Goal: Task Accomplishment & Management: Use online tool/utility

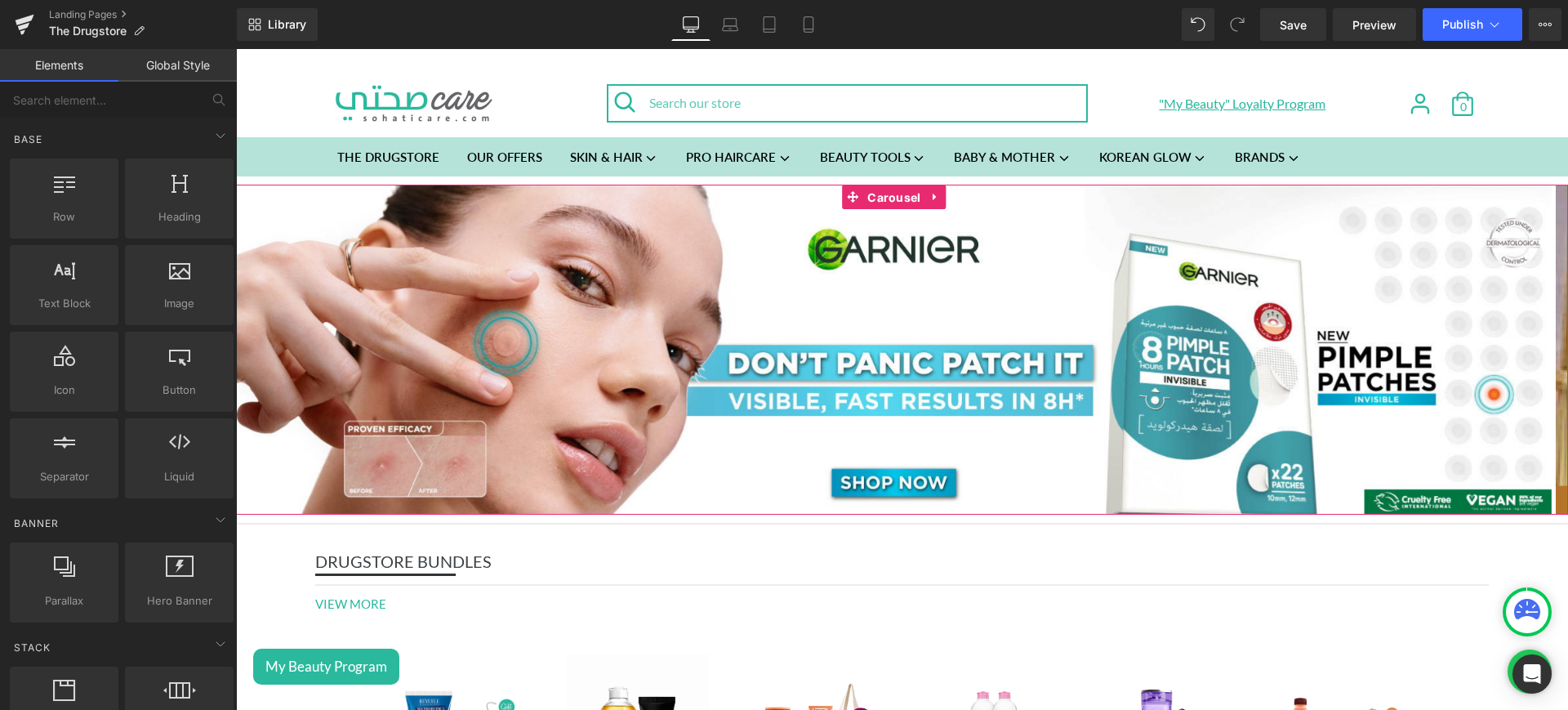
click at [892, 206] on span "Carousel" at bounding box center [894, 197] width 62 height 24
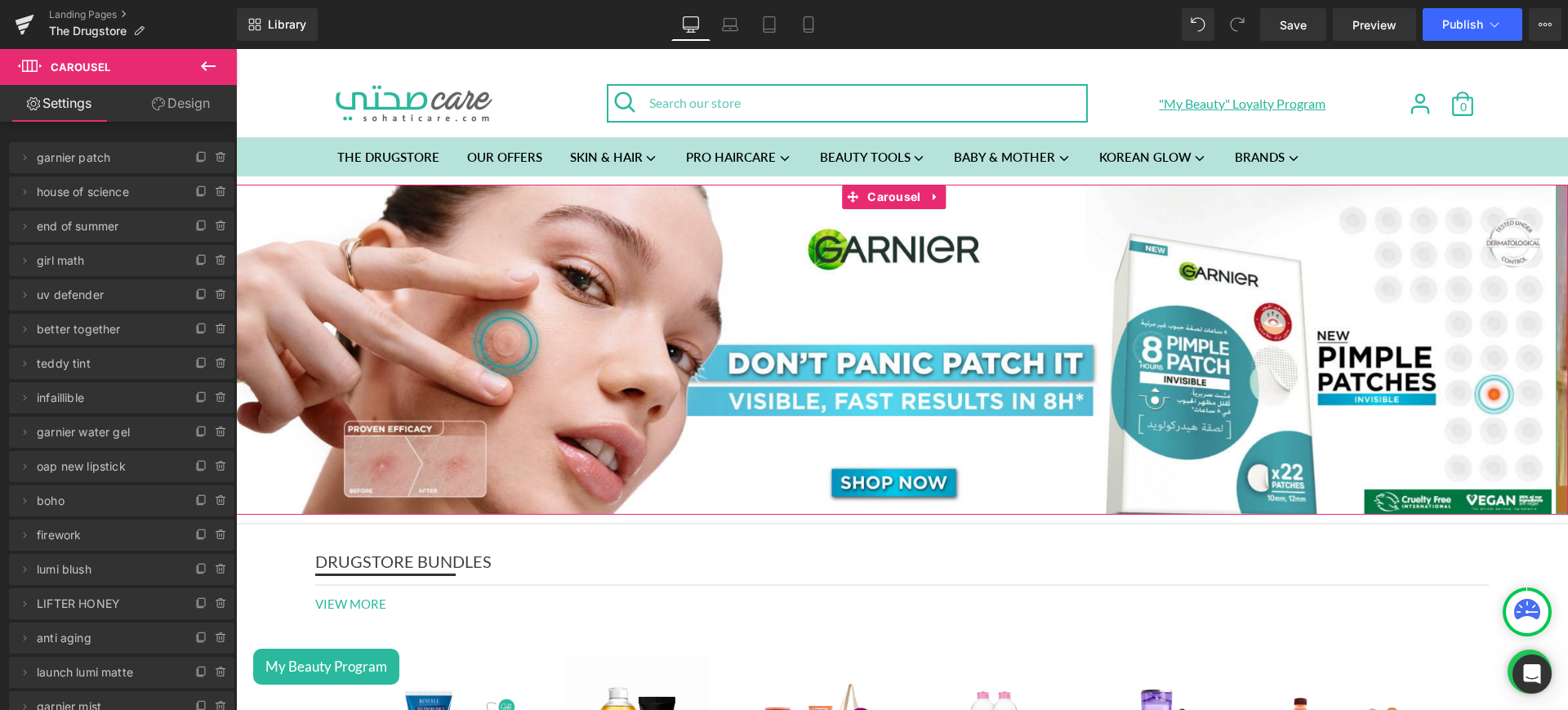
click at [198, 187] on icon at bounding box center [201, 191] width 13 height 13
click at [26, 222] on icon at bounding box center [23, 225] width 13 height 13
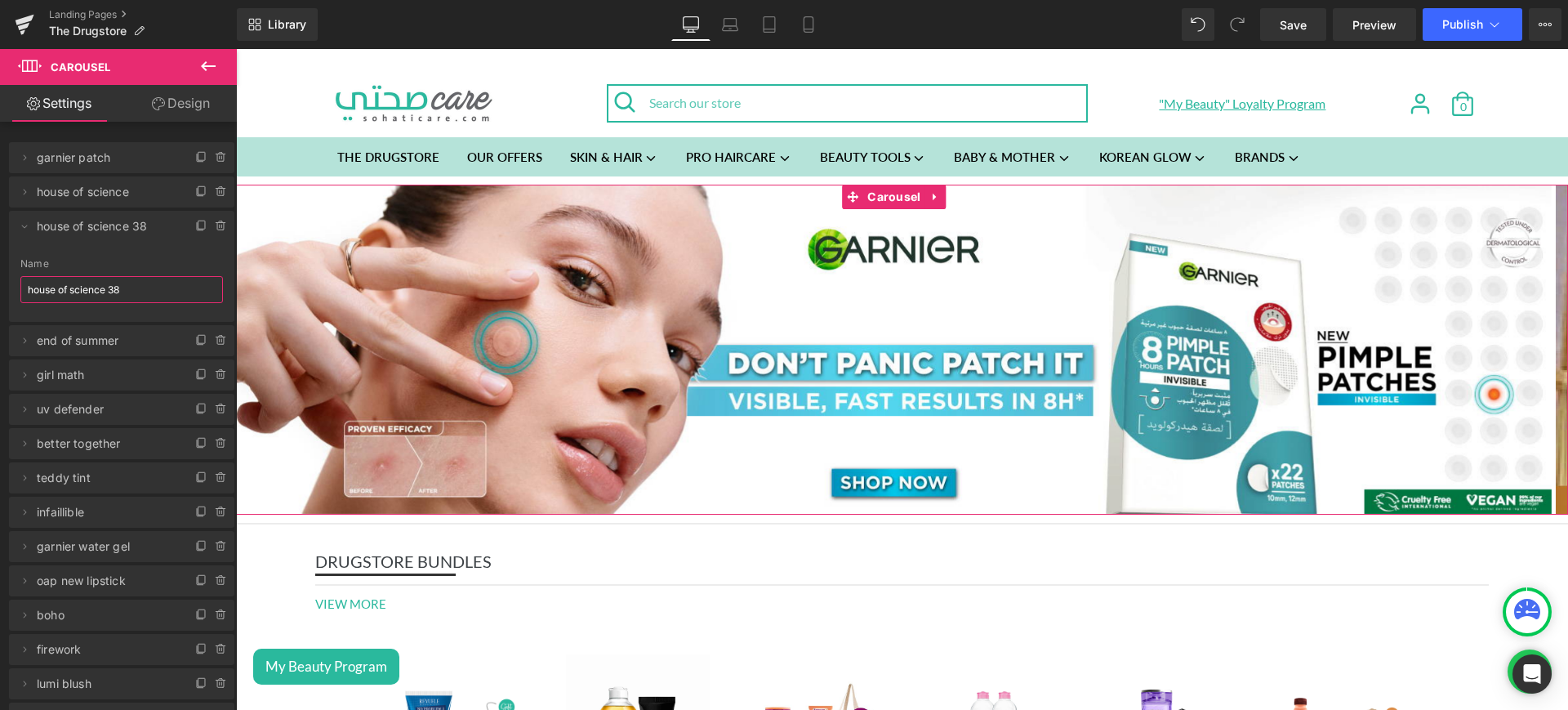
click at [140, 282] on input "house of science 38" at bounding box center [121, 290] width 203 height 27
type input "tintedxspray"
click at [18, 219] on span at bounding box center [24, 226] width 20 height 20
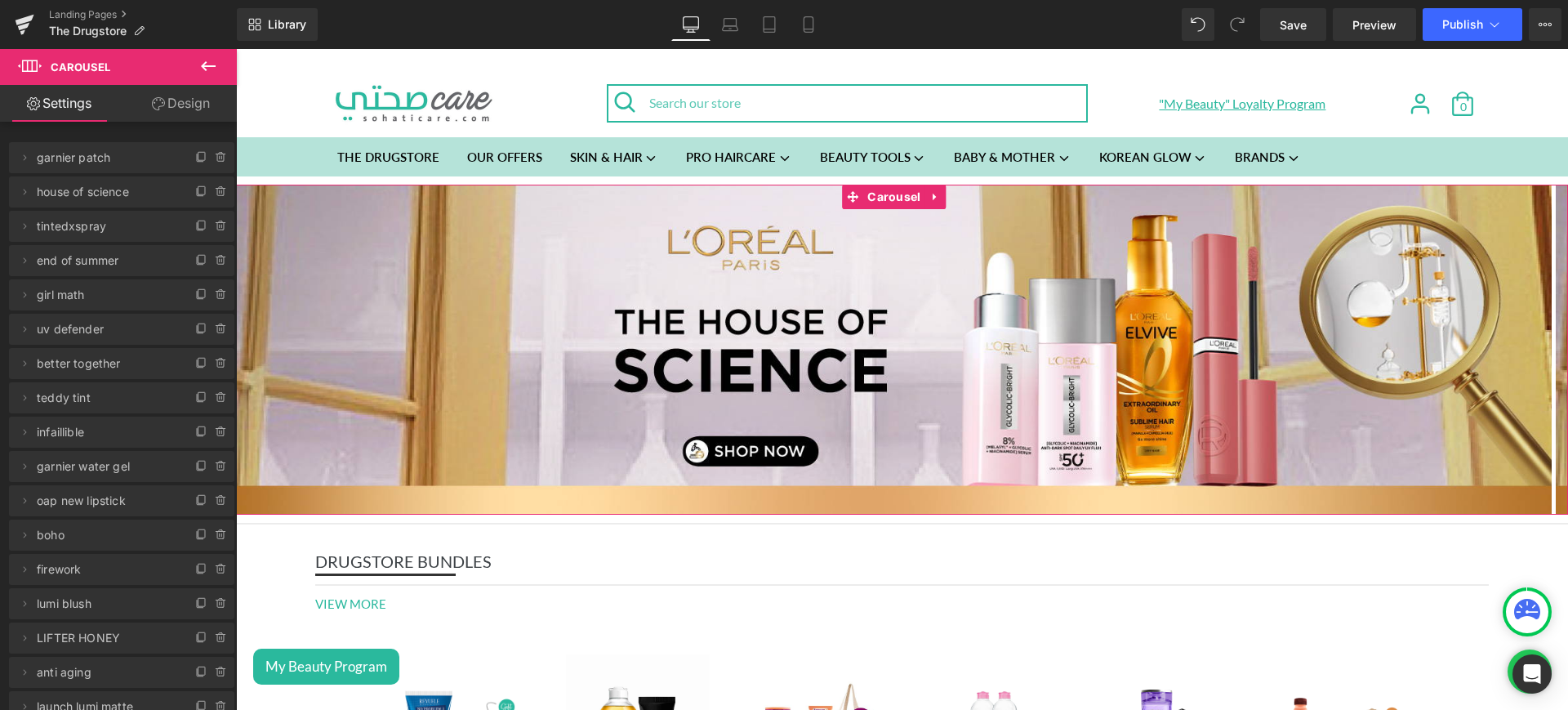
click at [755, 319] on img at bounding box center [894, 350] width 1315 height 329
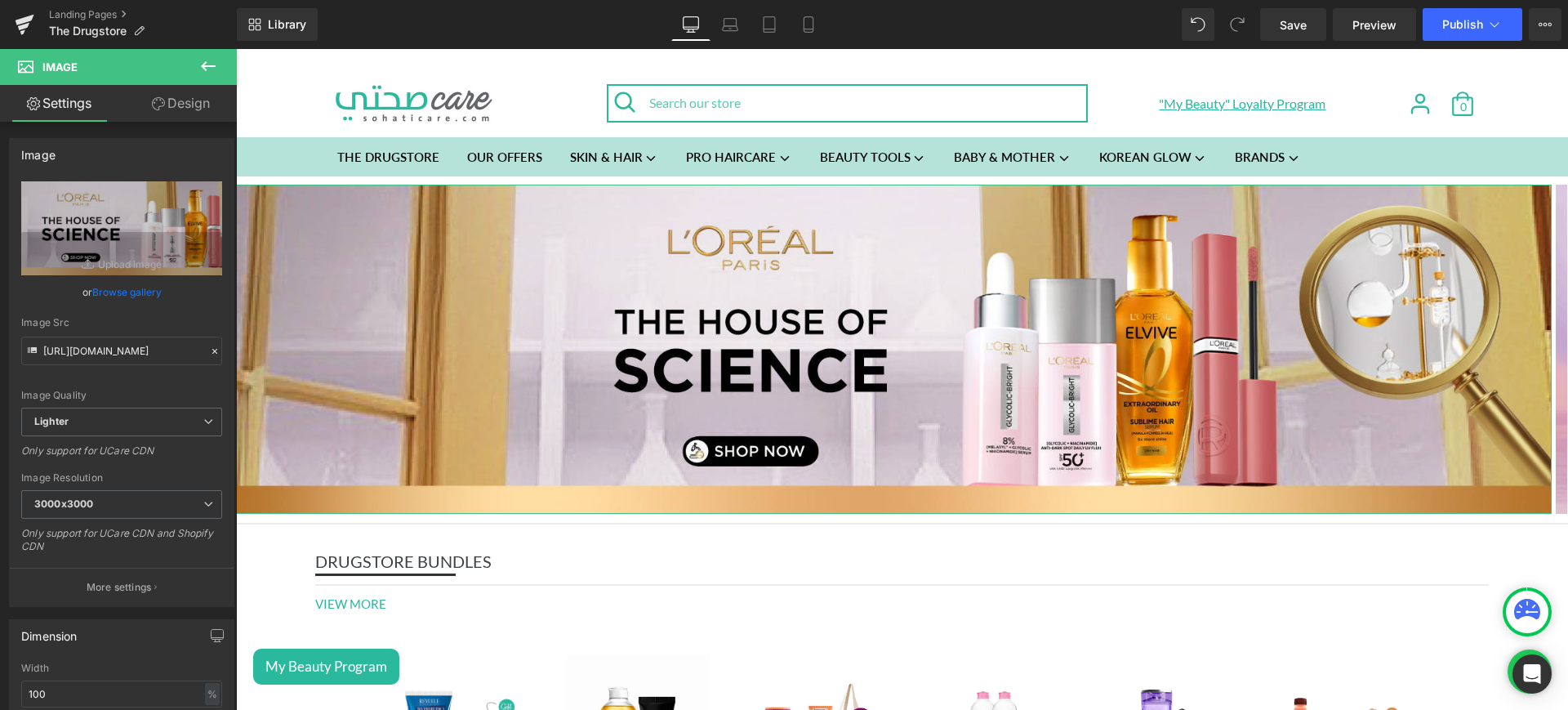
click at [0, 0] on icon "Replace Image" at bounding box center [0, 0] width 0 height 0
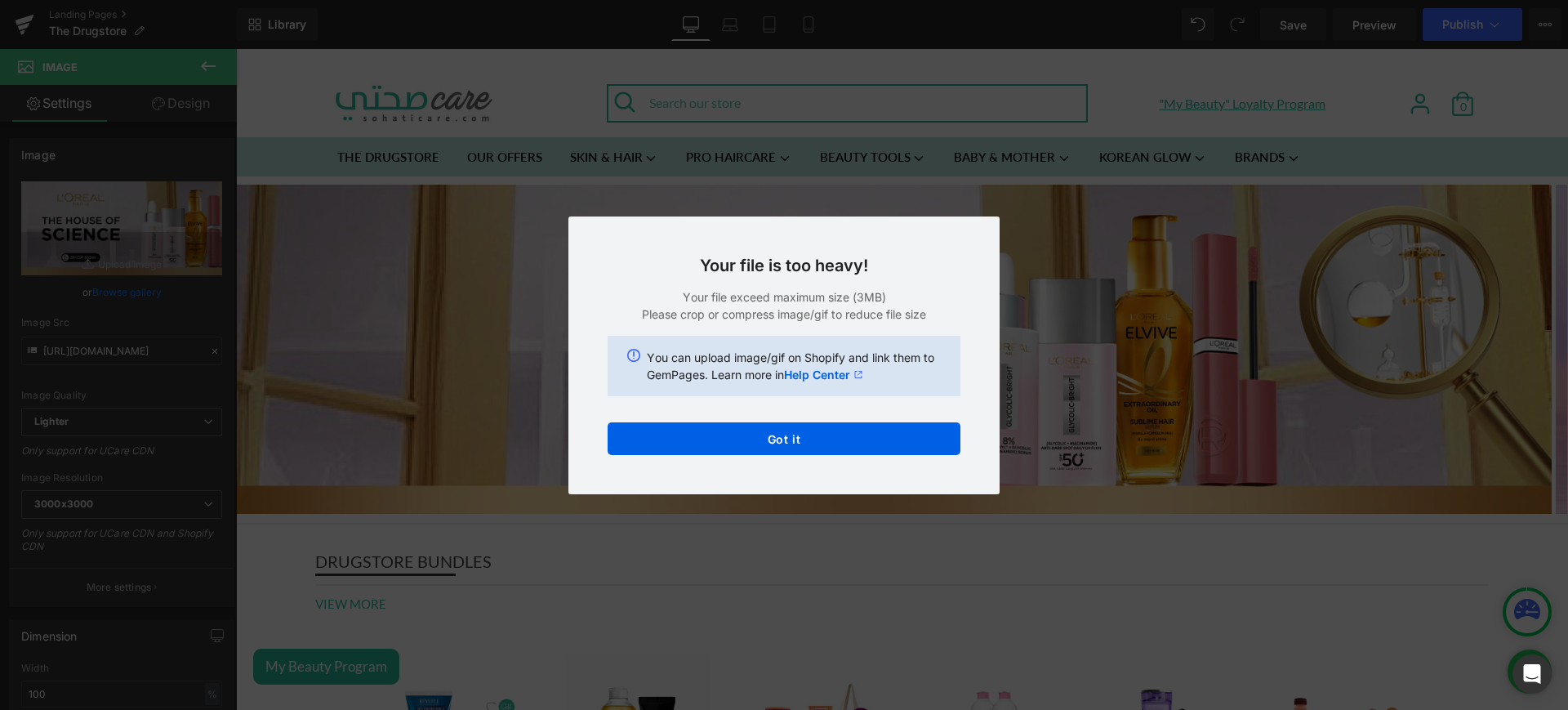
click at [821, 425] on button "Got it" at bounding box center [784, 438] width 352 height 32
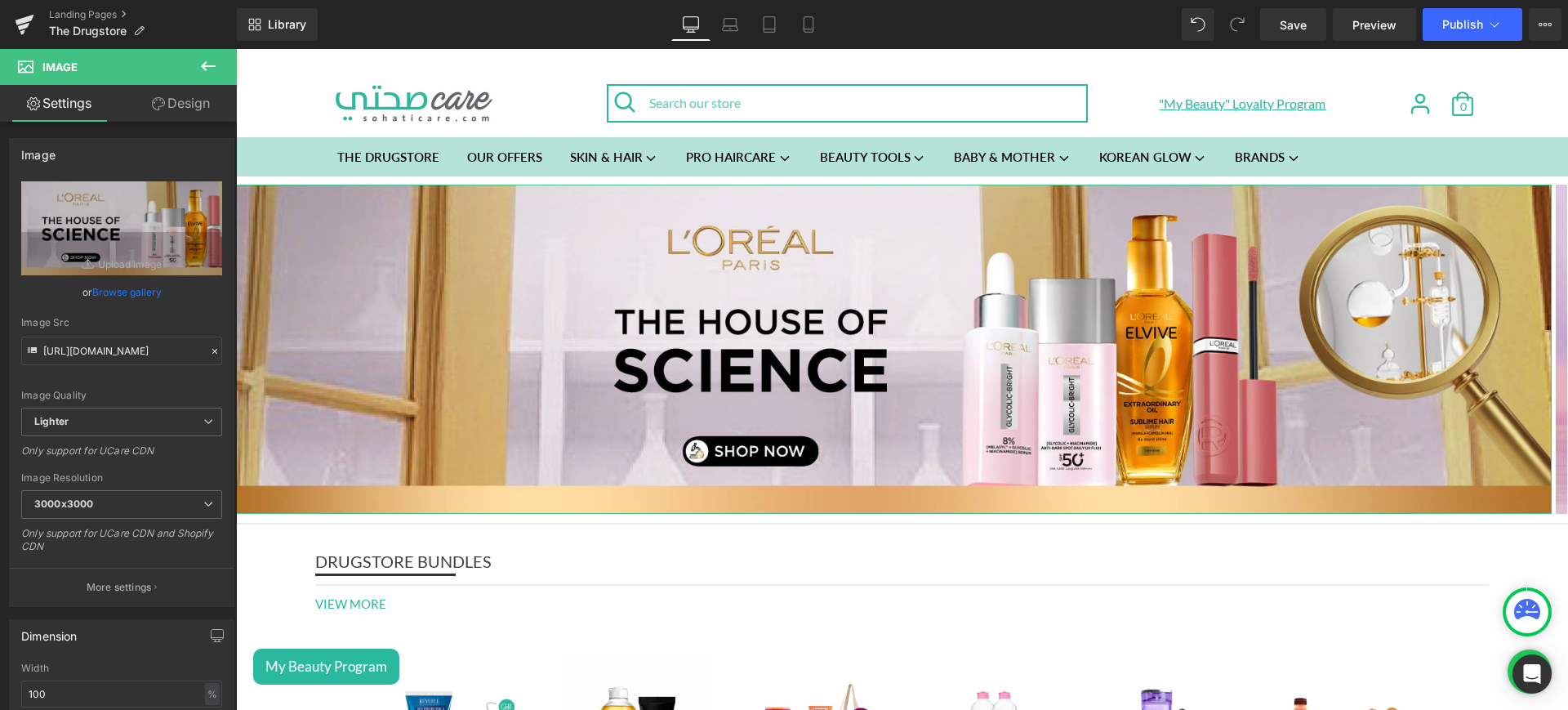
click at [0, 0] on icon "Replace Image" at bounding box center [0, 0] width 0 height 0
type input "C:\fakepath\oap mob.jpg"
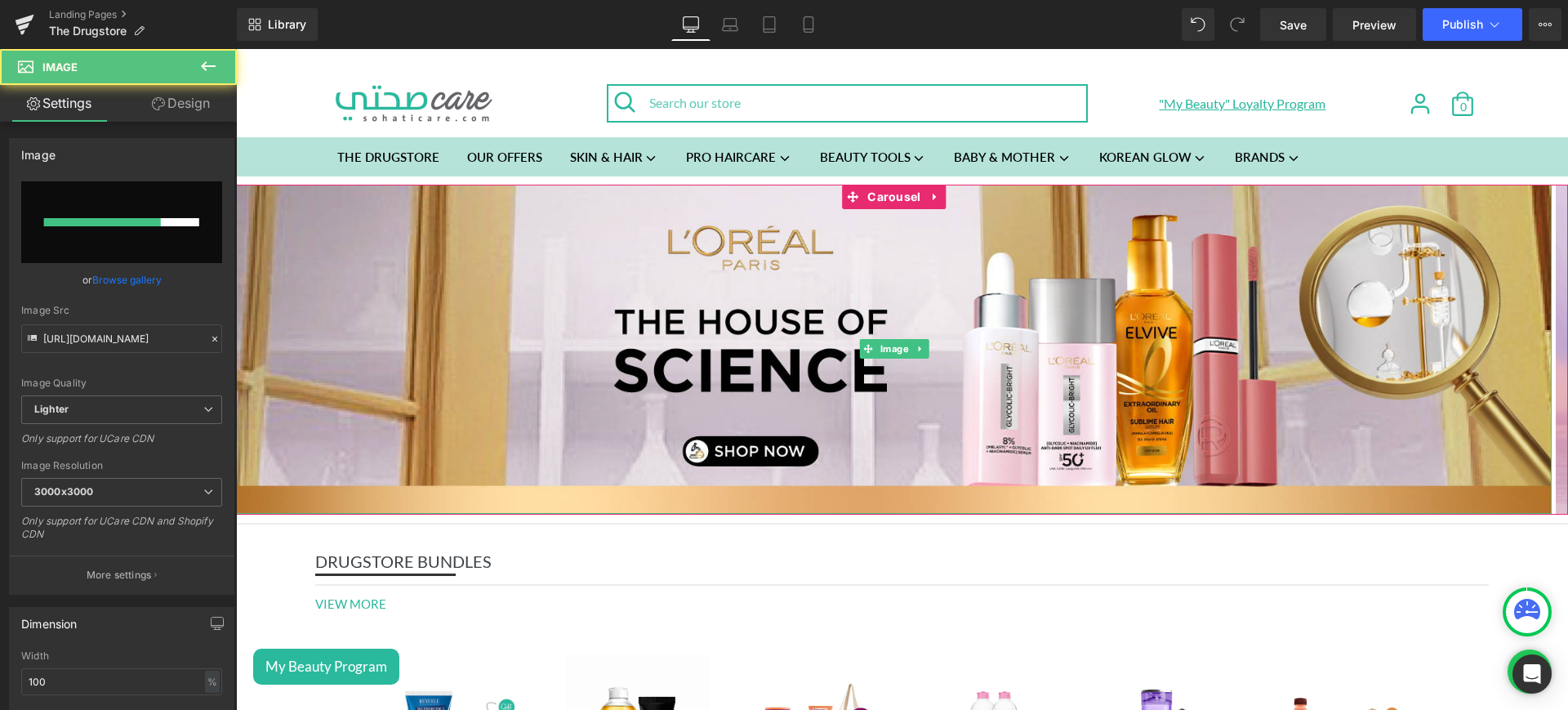
click at [446, 297] on img at bounding box center [894, 350] width 1315 height 329
click at [893, 345] on span "Image" at bounding box center [894, 350] width 35 height 20
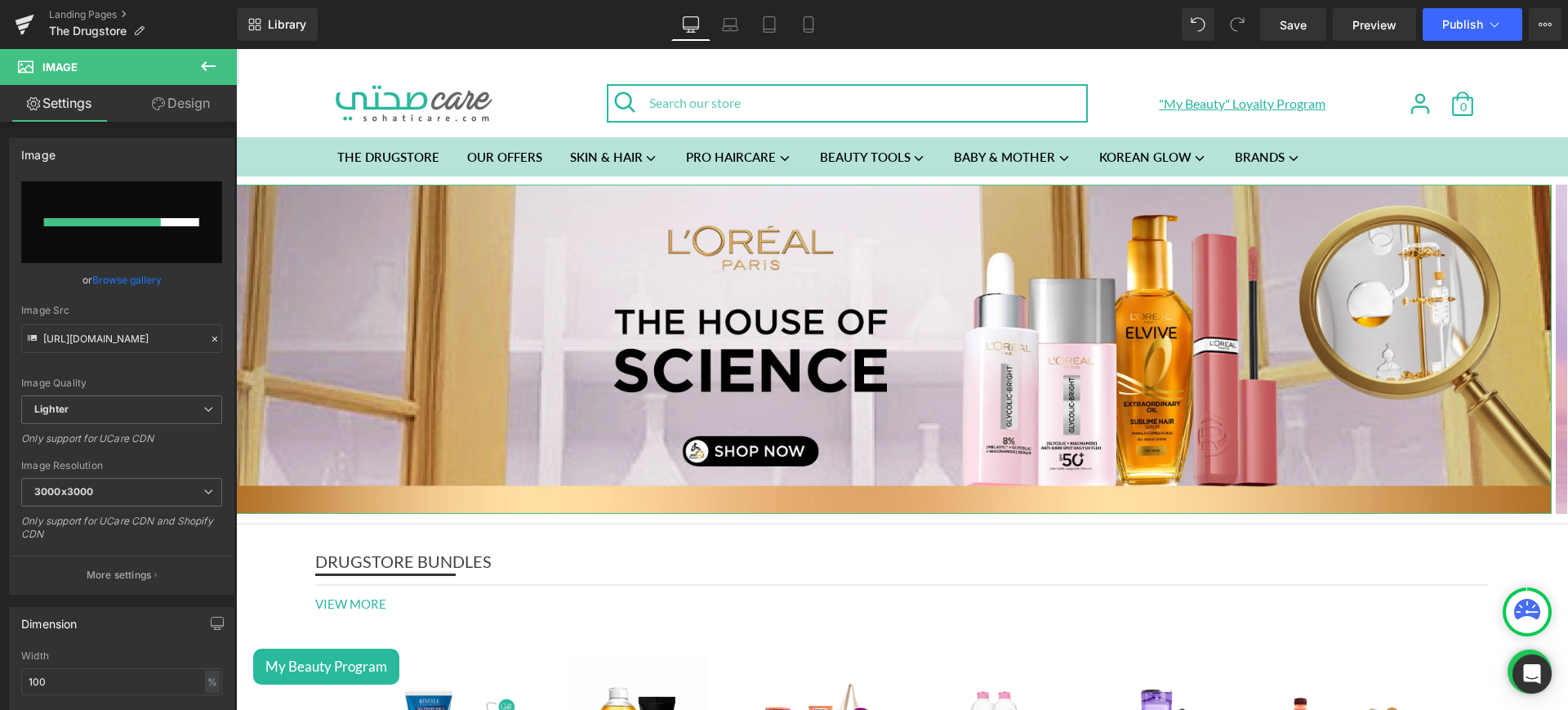
click at [125, 225] on div at bounding box center [102, 222] width 116 height 8
type input "[URL][DOMAIN_NAME]"
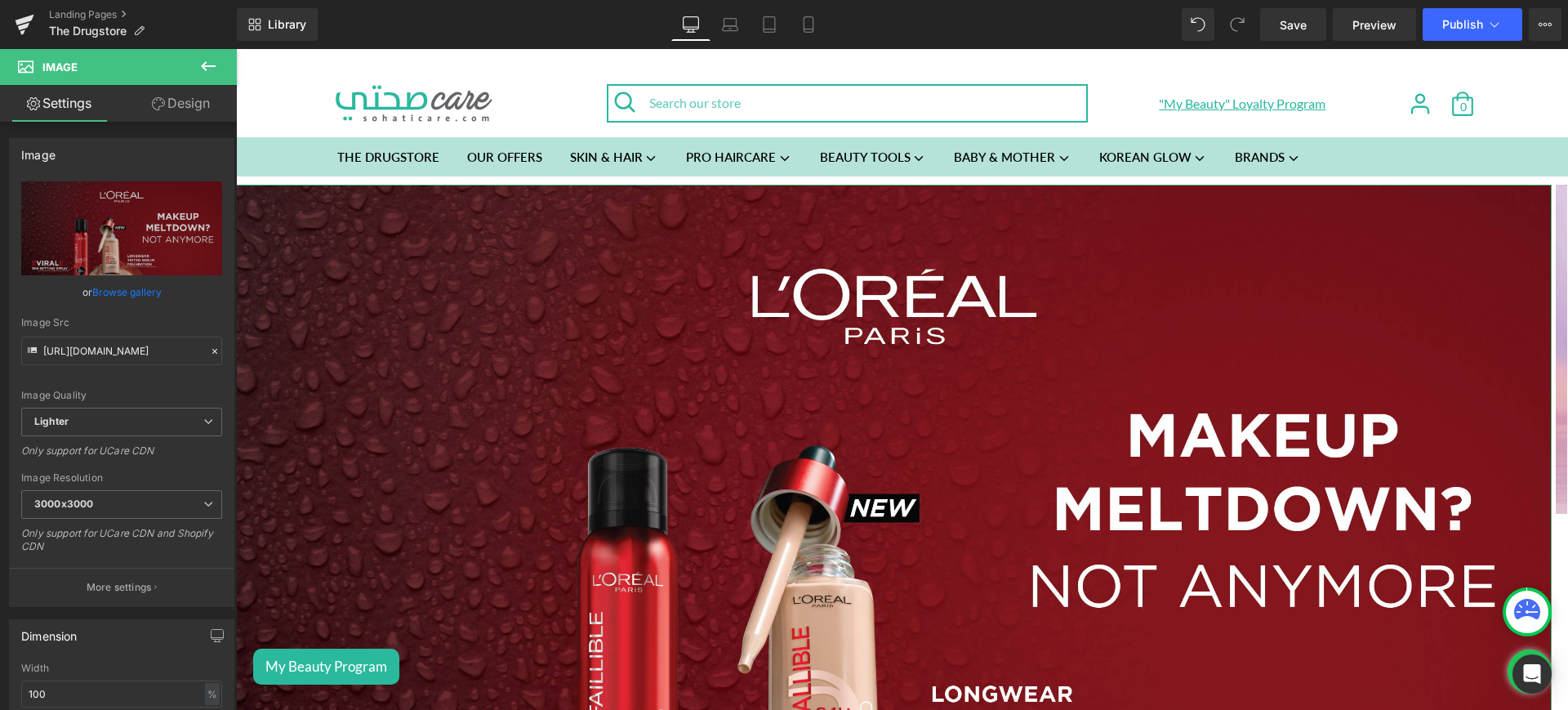
click at [0, 0] on icon "Replace Image" at bounding box center [0, 0] width 0 height 0
type input "C:\fakepath\oap web.jpg"
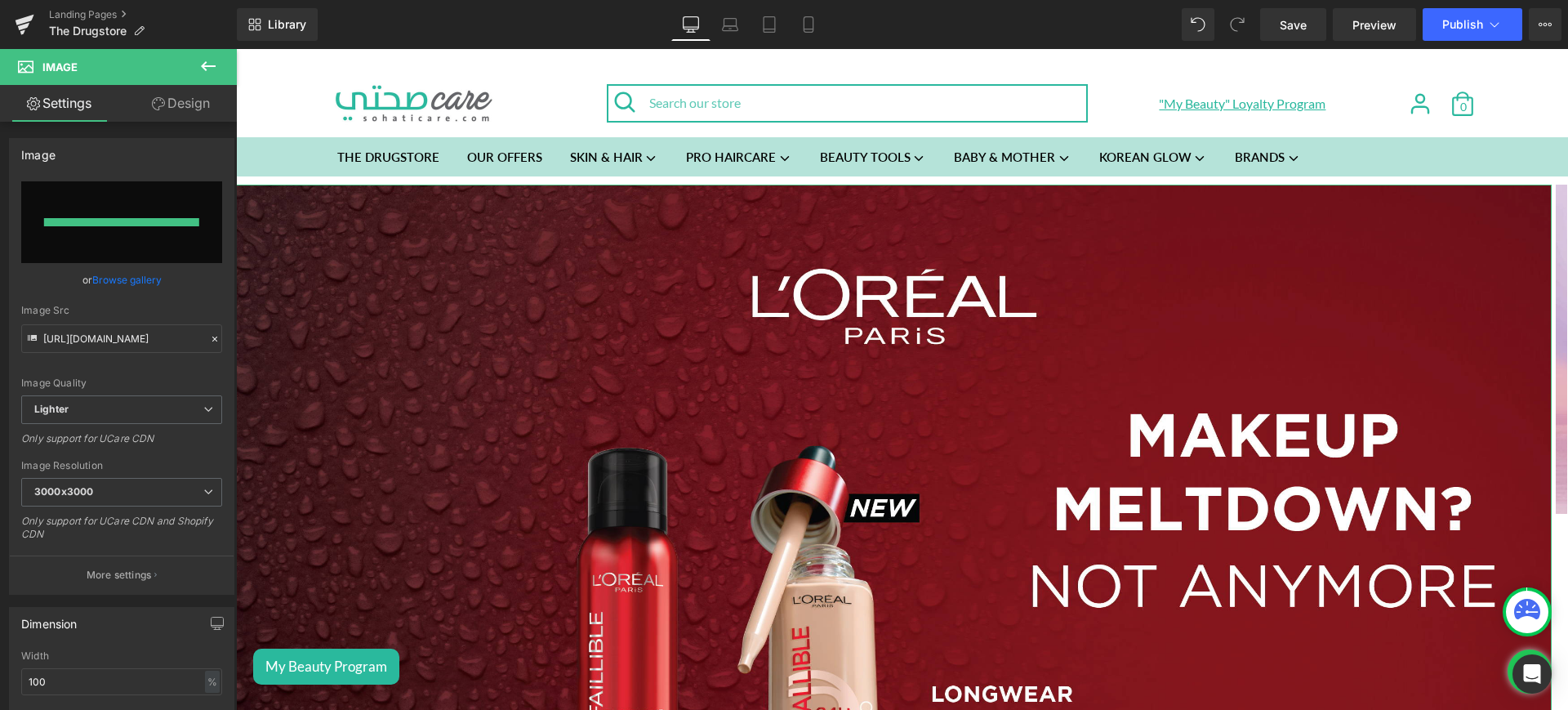
type input "[URL][DOMAIN_NAME]"
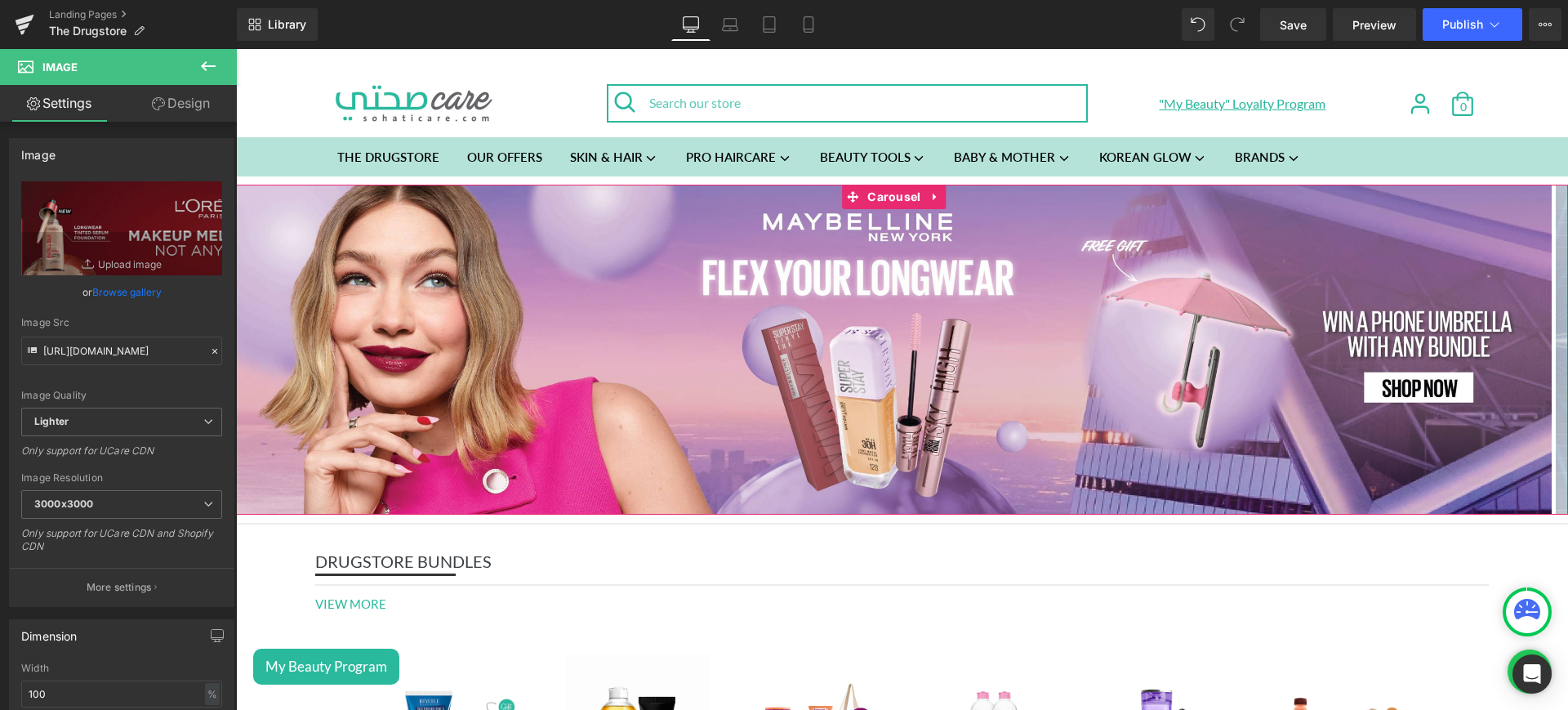
click at [236, 350] on button "‹" at bounding box center [175, 350] width 120 height 49
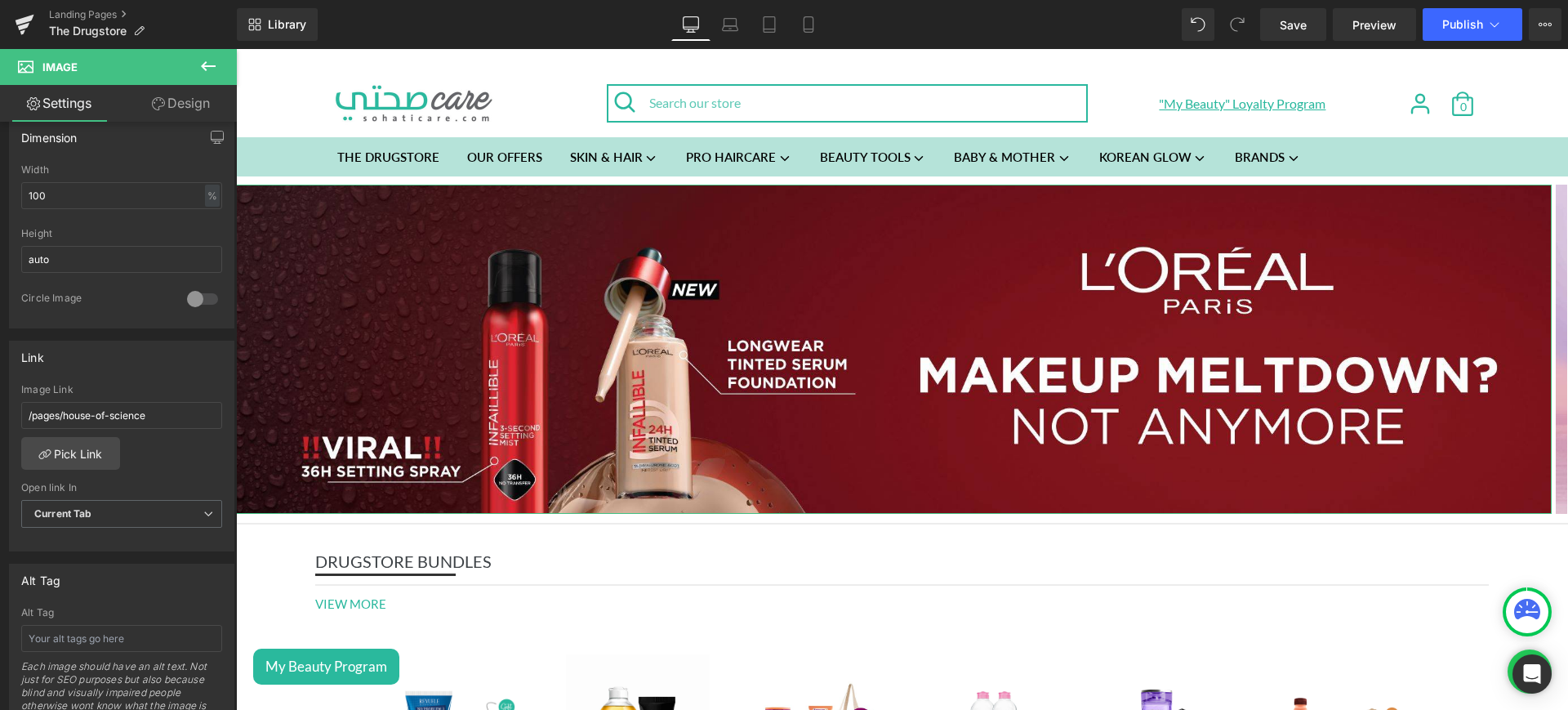
scroll to position [520, 0]
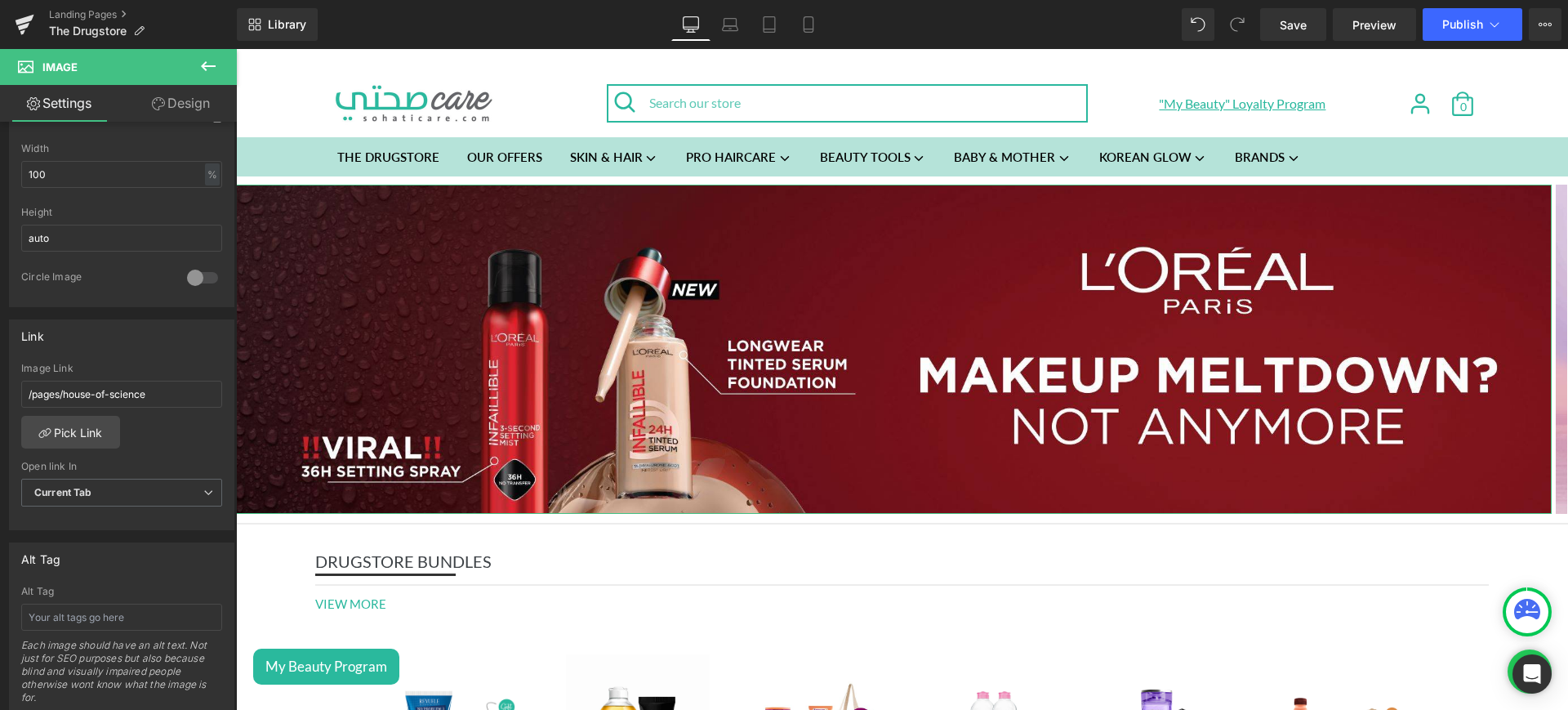
click at [80, 437] on link "Pick Link" at bounding box center [70, 432] width 99 height 32
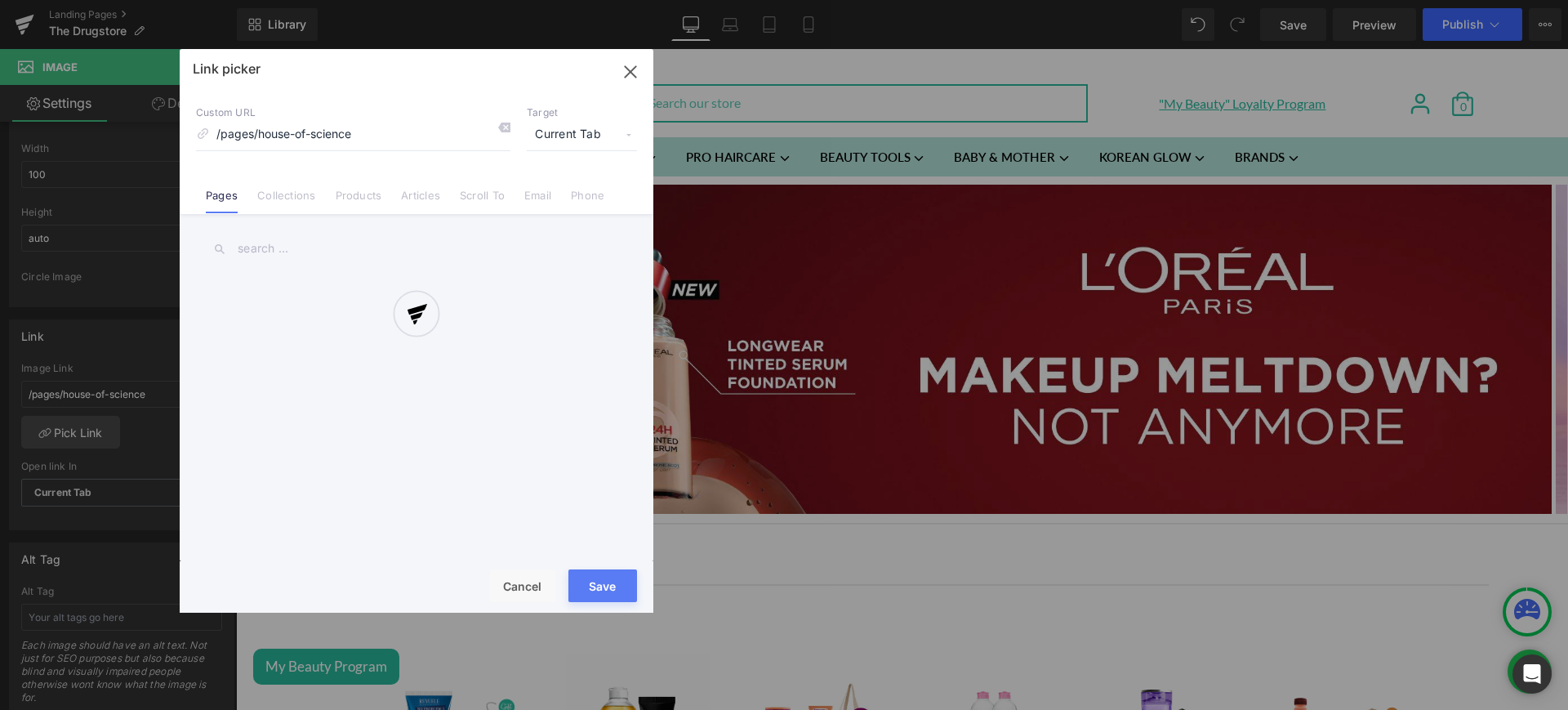
click at [295, 193] on div at bounding box center [417, 331] width 474 height 564
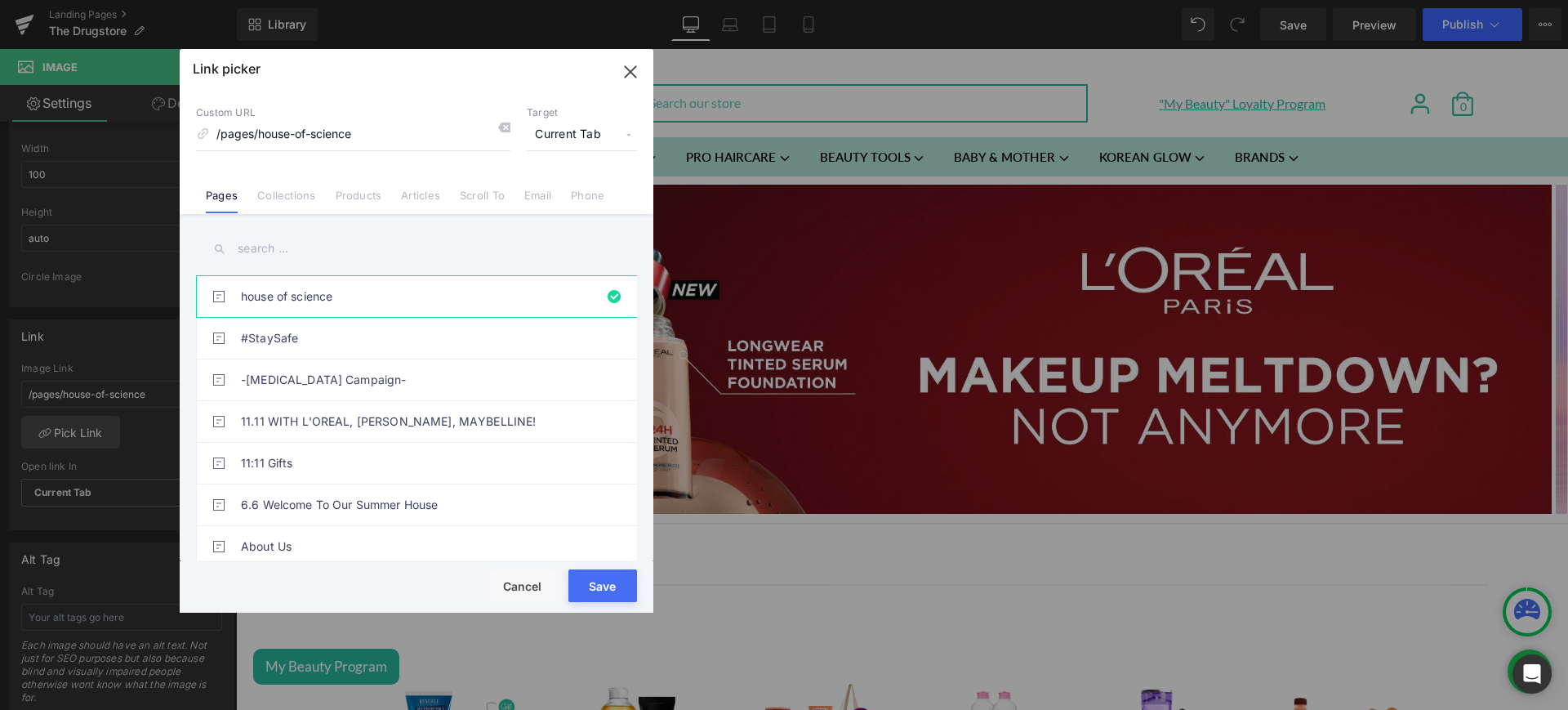
click at [303, 190] on link "Collections" at bounding box center [286, 201] width 58 height 24
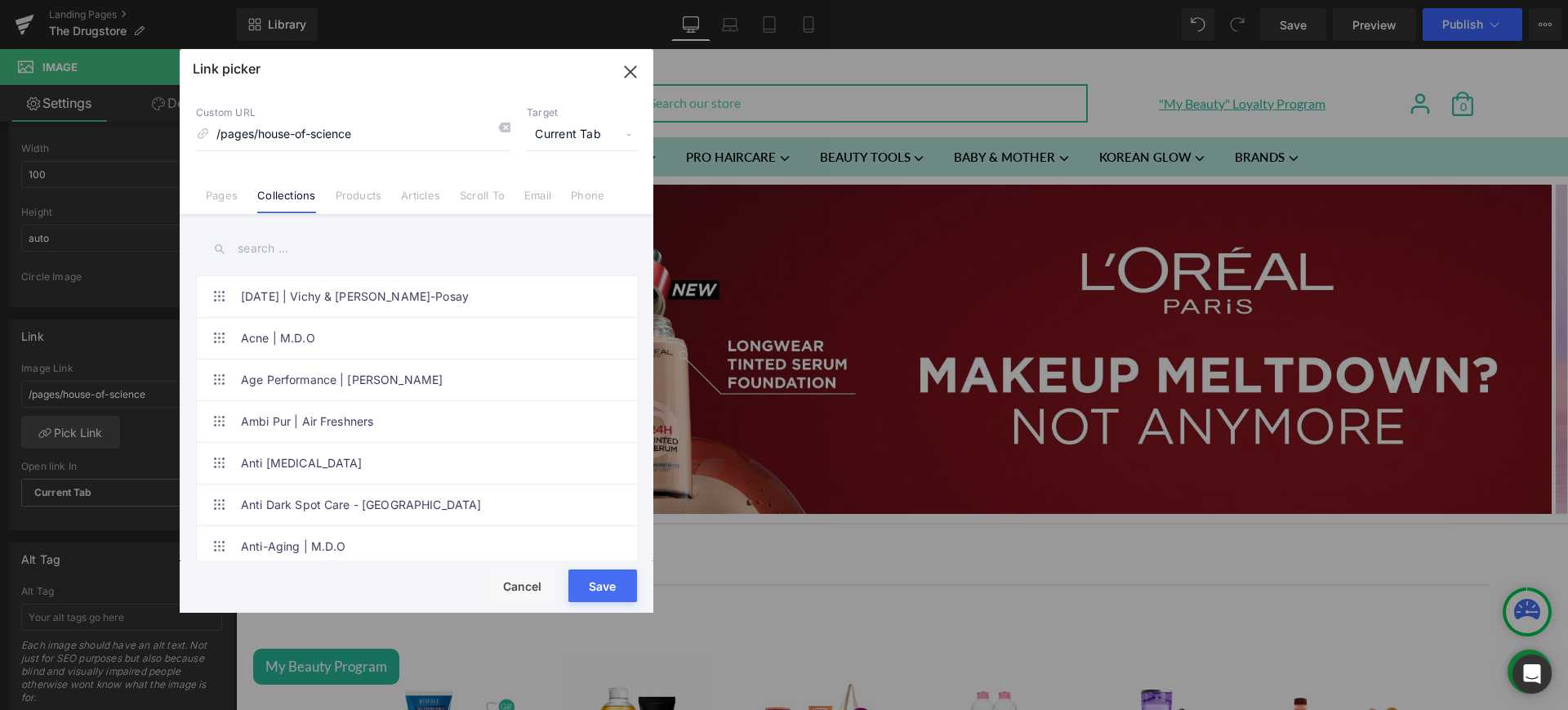
click at [284, 262] on input "text" at bounding box center [416, 249] width 441 height 37
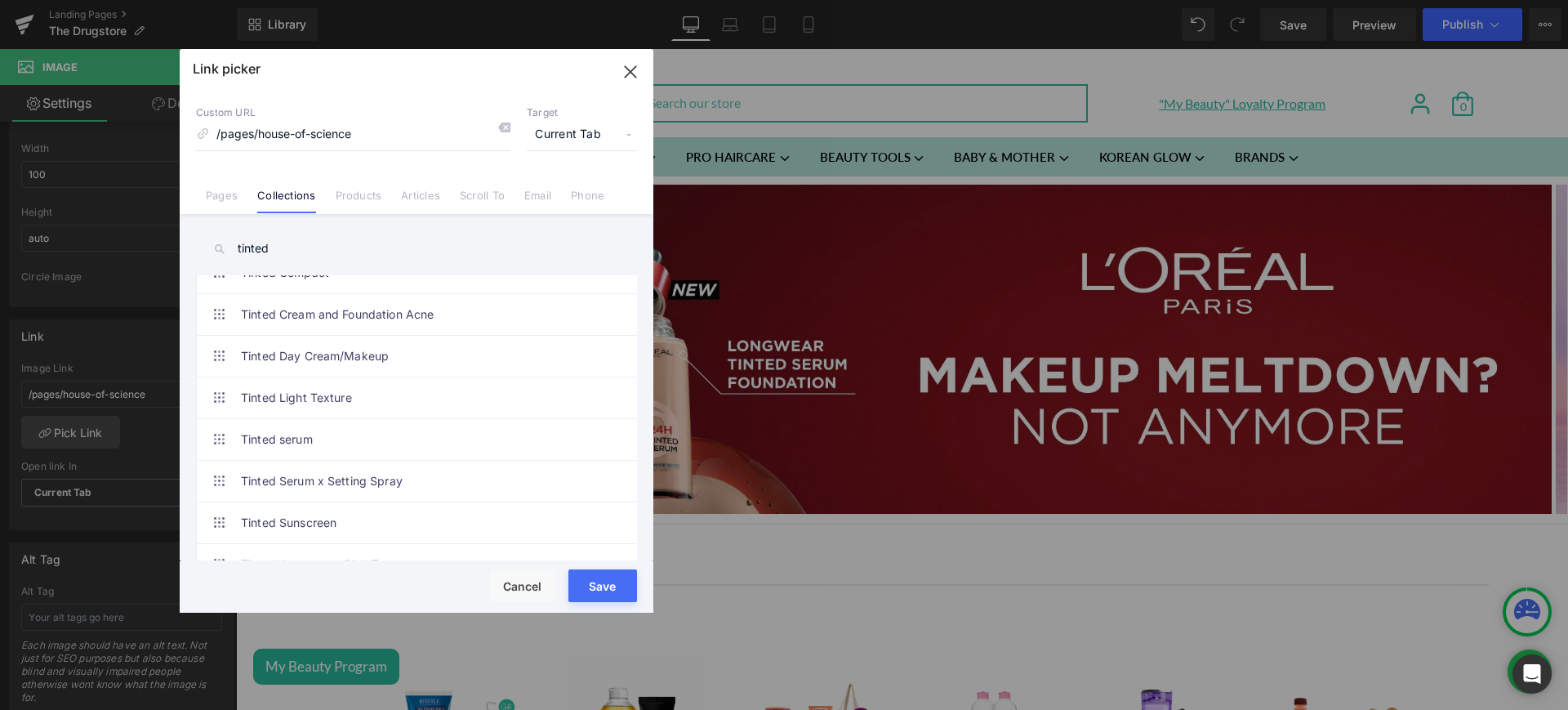
type input "tinted"
click at [432, 484] on link "Tinted Serum x Setting Spray" at bounding box center [420, 482] width 359 height 41
type input "/collections/tinted-serum-x-setting-spray"
click at [592, 582] on button "Save" at bounding box center [603, 586] width 69 height 32
type input "/collections/tinted-serum-x-setting-spray"
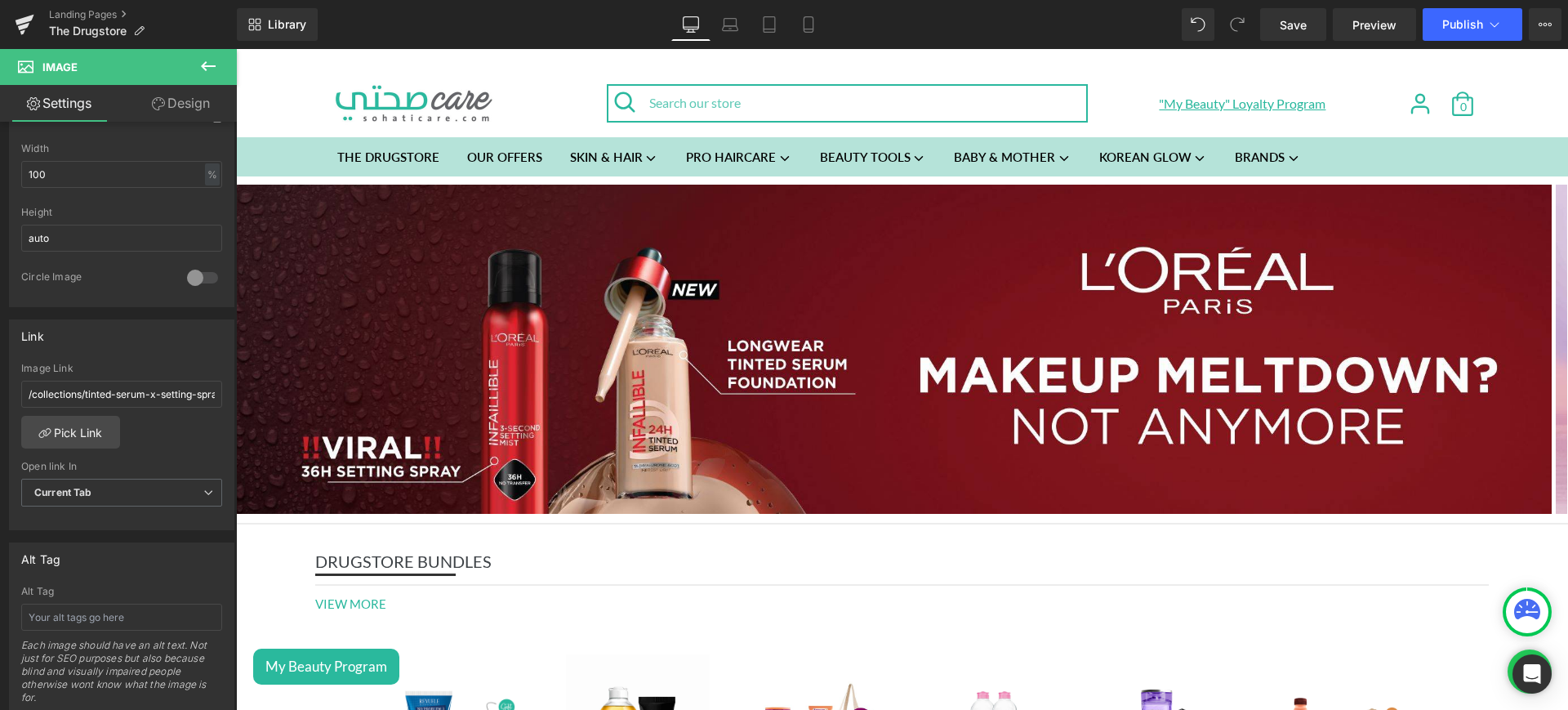
click at [819, 24] on link "Mobile" at bounding box center [808, 24] width 39 height 32
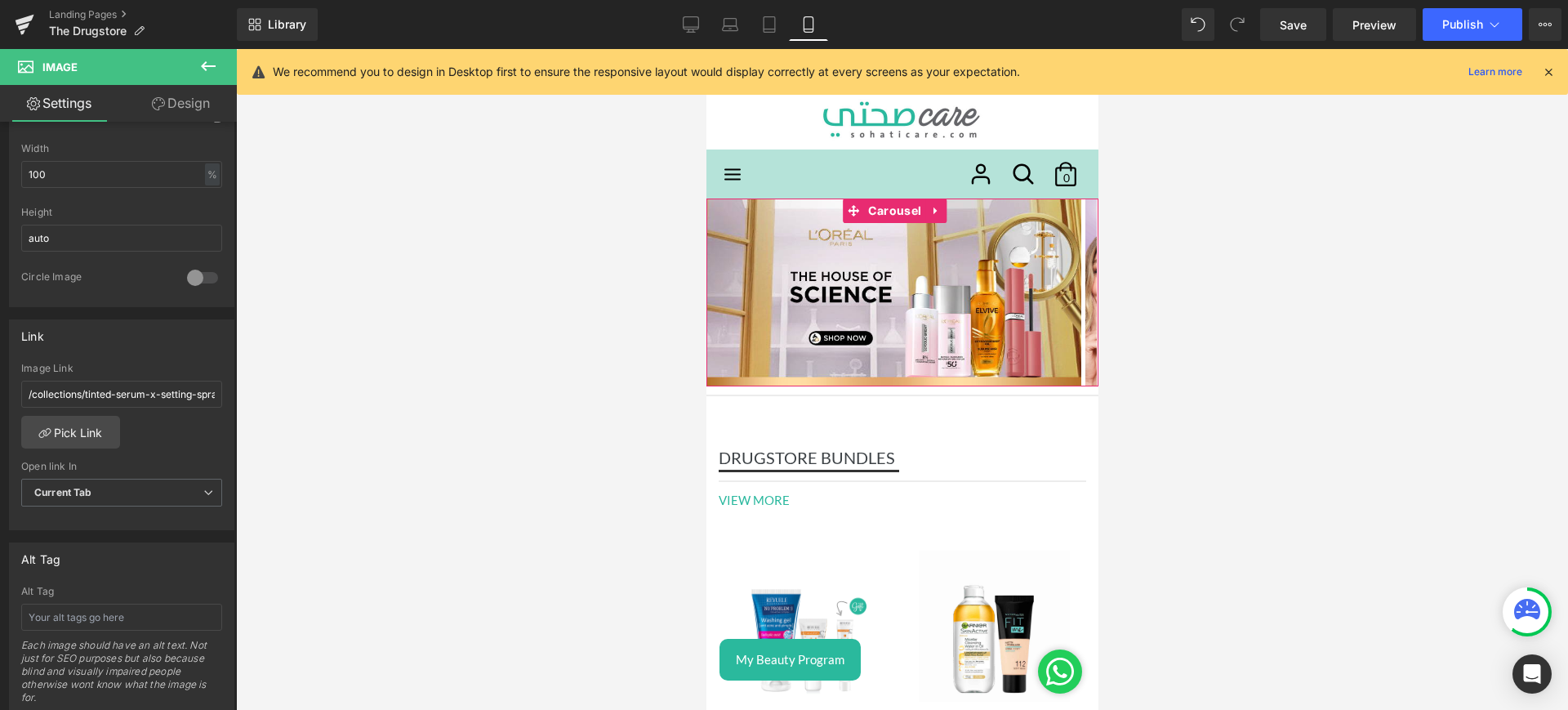
click at [706, 282] on button "‹" at bounding box center [644, 293] width 120 height 49
click at [1096, 270] on button "›" at bounding box center [1156, 293] width 120 height 49
click at [862, 248] on img at bounding box center [893, 292] width 375 height 187
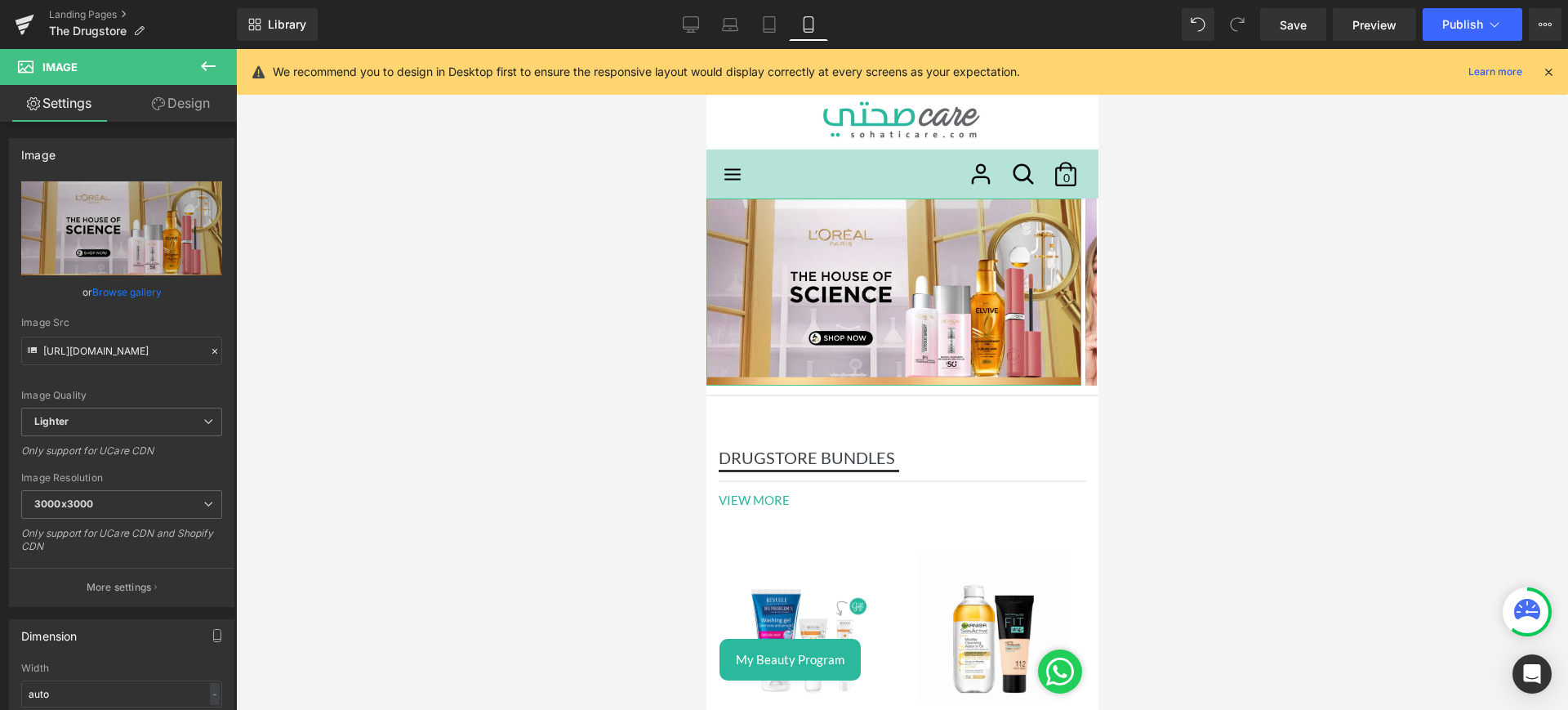
click at [0, 0] on icon "Replace Image" at bounding box center [0, 0] width 0 height 0
type input "C:\fakepath\oap mob.jpg"
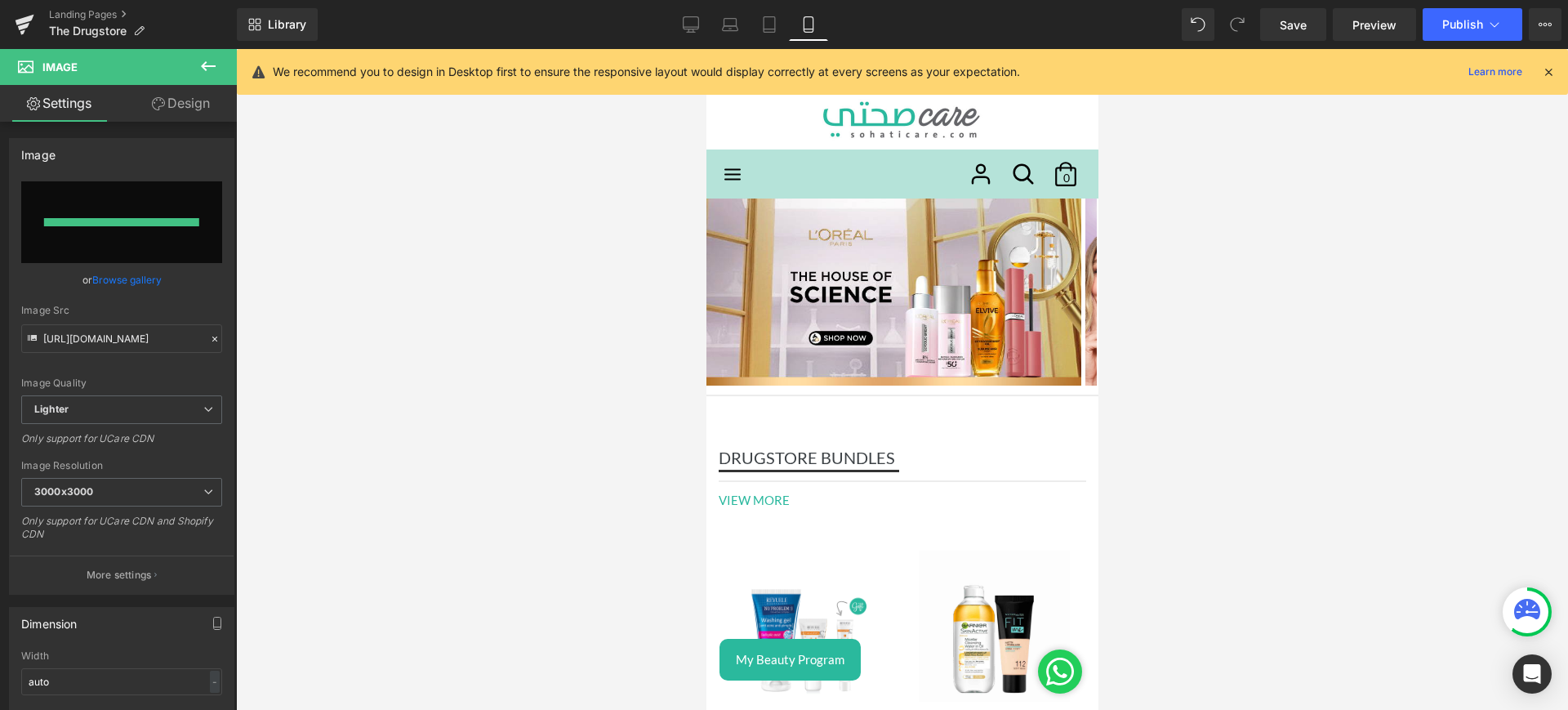
type input "[URL][DOMAIN_NAME]"
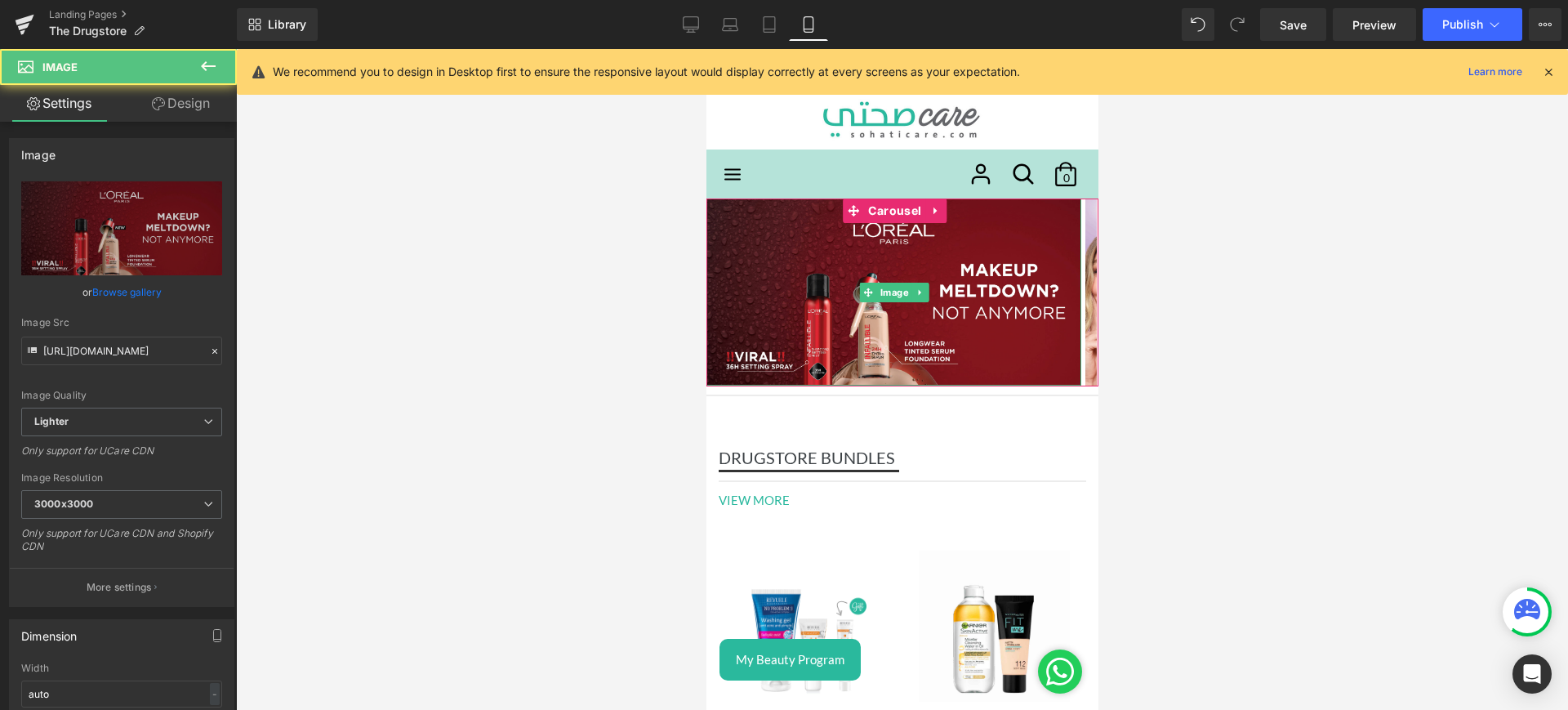
click at [935, 280] on img at bounding box center [893, 292] width 375 height 187
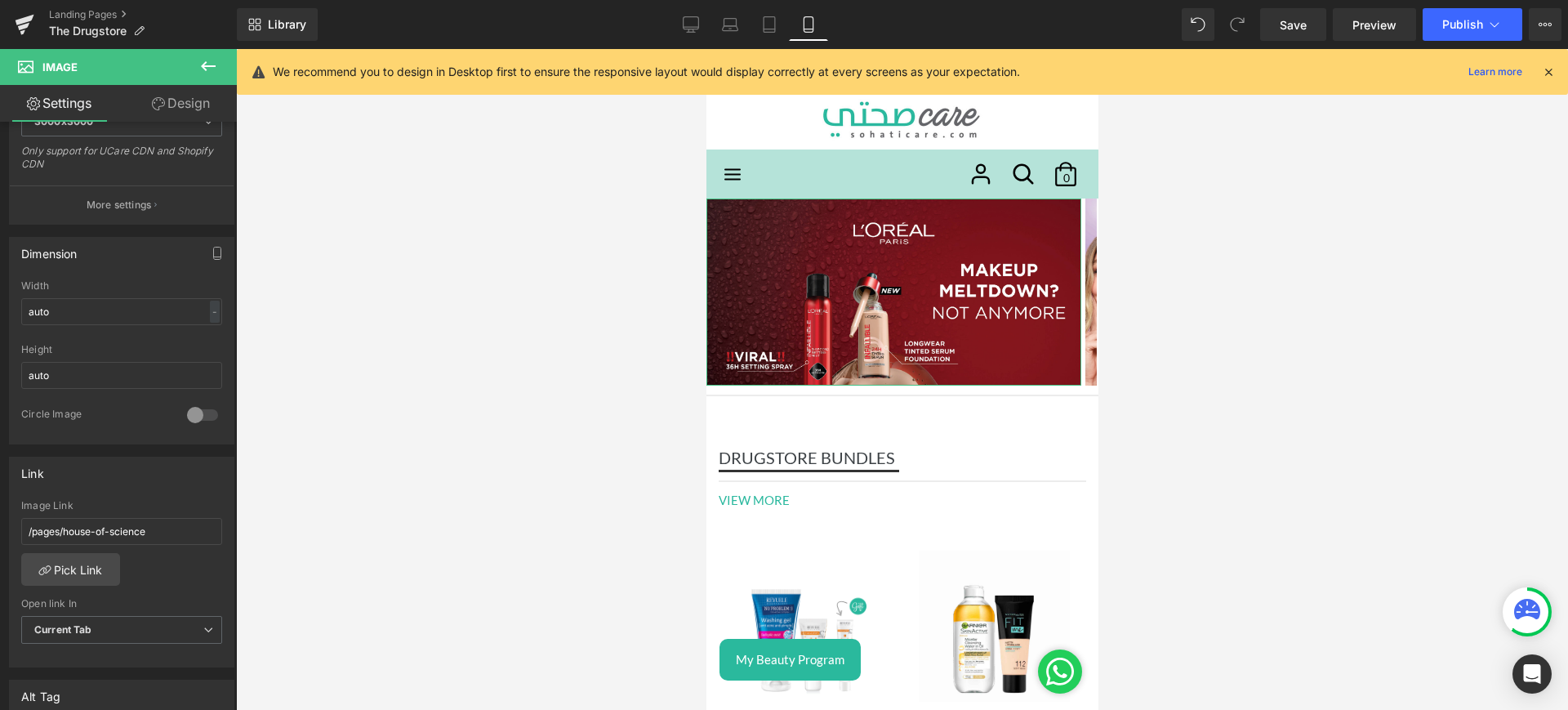
scroll to position [385, 0]
click at [87, 560] on link "Pick Link" at bounding box center [70, 566] width 99 height 32
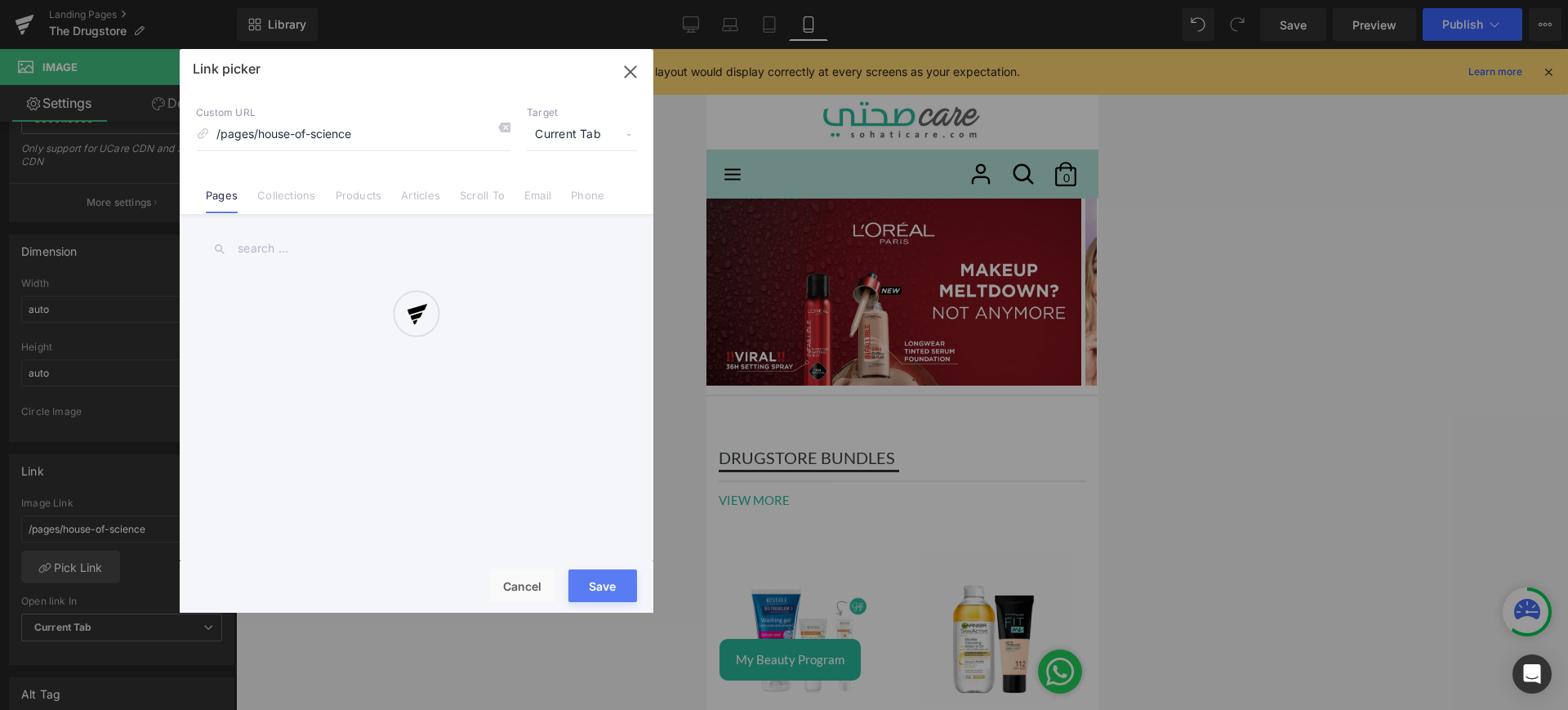
click at [297, 200] on div at bounding box center [417, 331] width 474 height 564
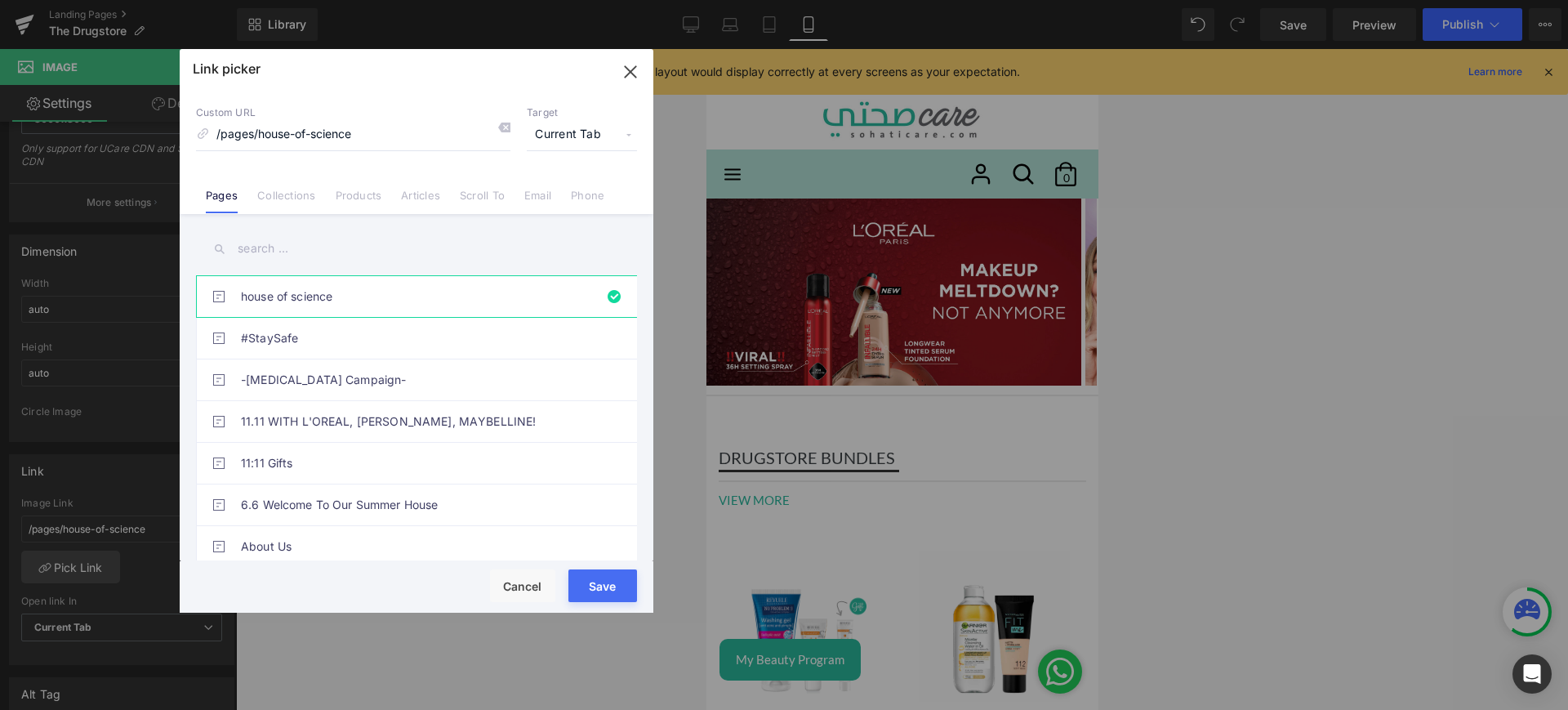
click at [297, 200] on link "Collections" at bounding box center [286, 201] width 58 height 24
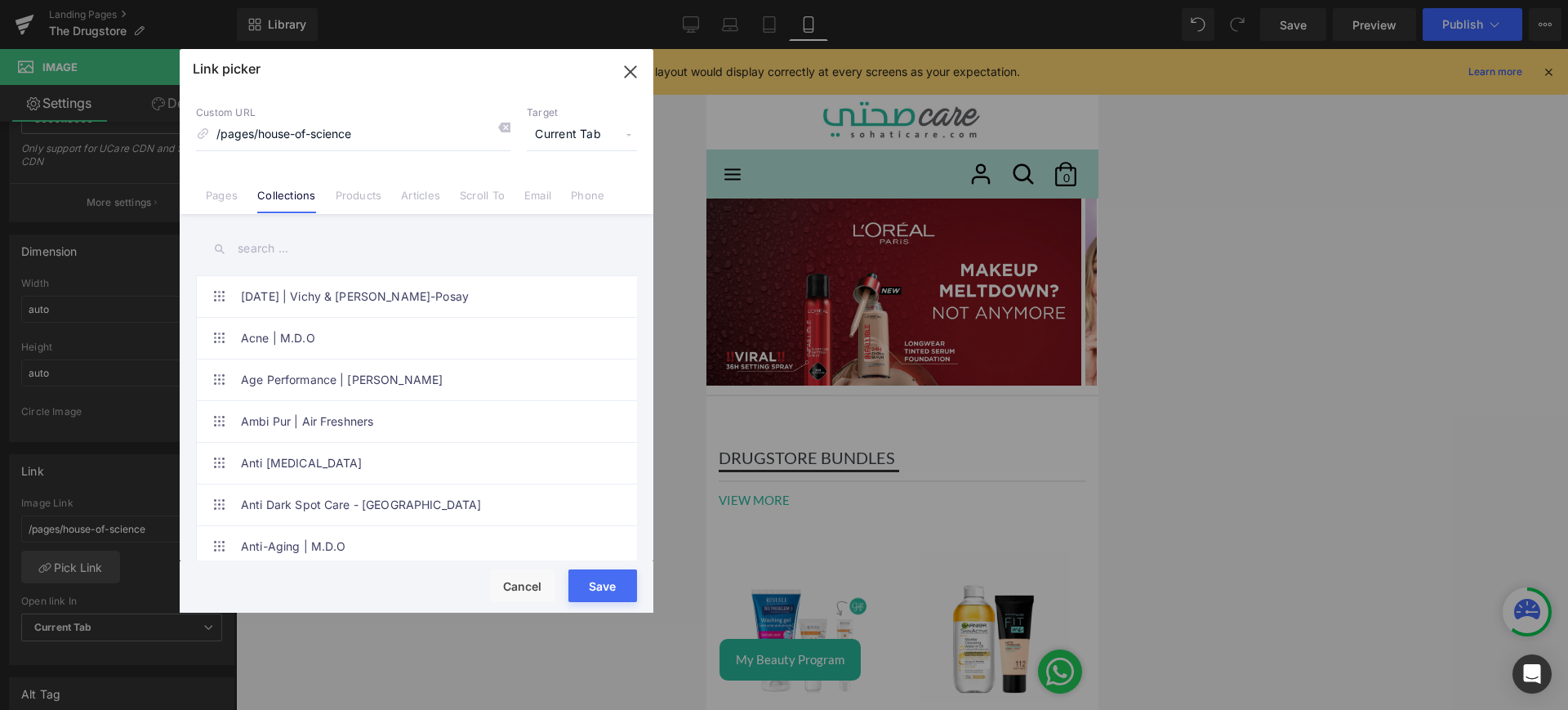
click at [297, 259] on input "text" at bounding box center [416, 249] width 441 height 37
type input "tinted"
click at [347, 444] on link "Tinted Serum x Setting Spray" at bounding box center [420, 462] width 359 height 41
type input "/collections/tinted-serum-x-setting-spray"
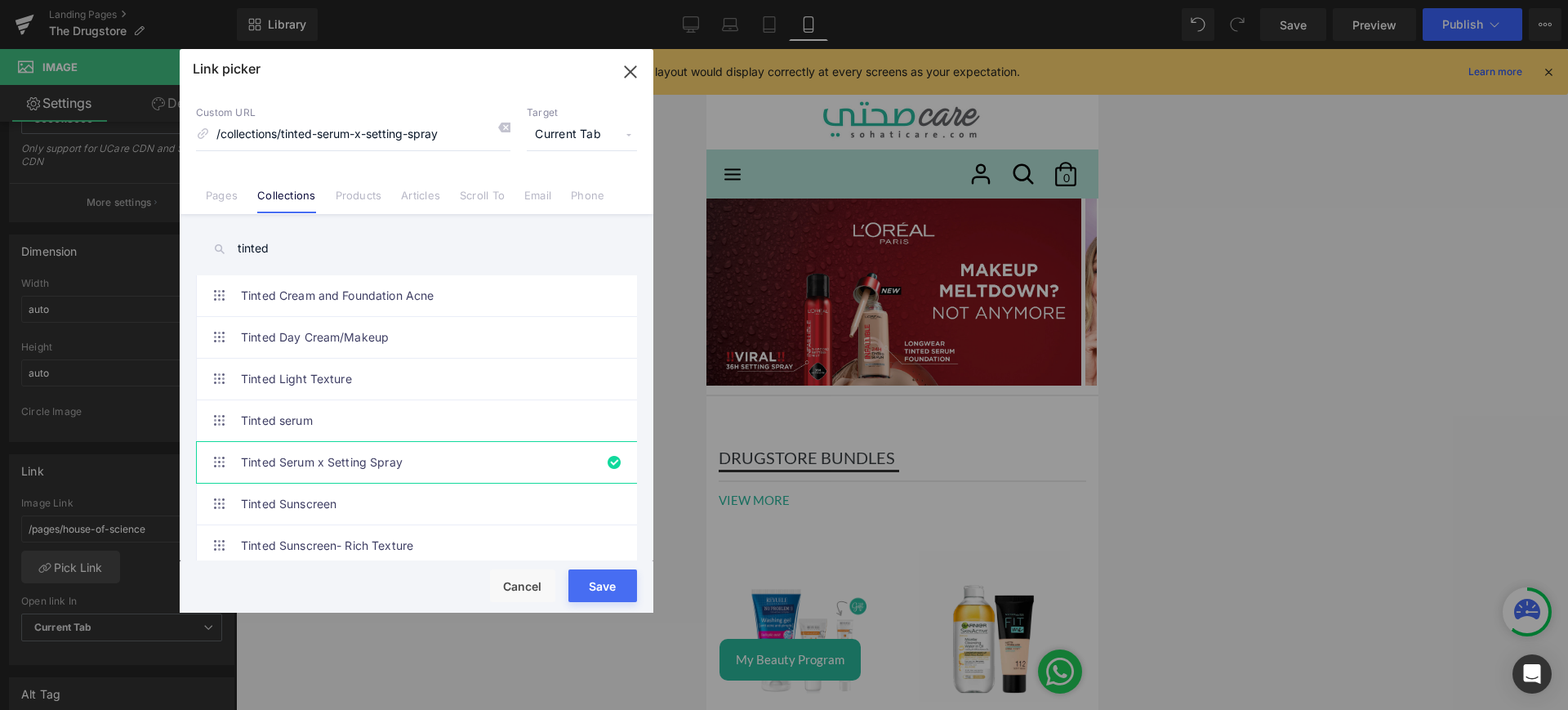
click at [610, 582] on button "Save" at bounding box center [603, 586] width 69 height 32
type input "/collections/tinted-serum-x-setting-spray"
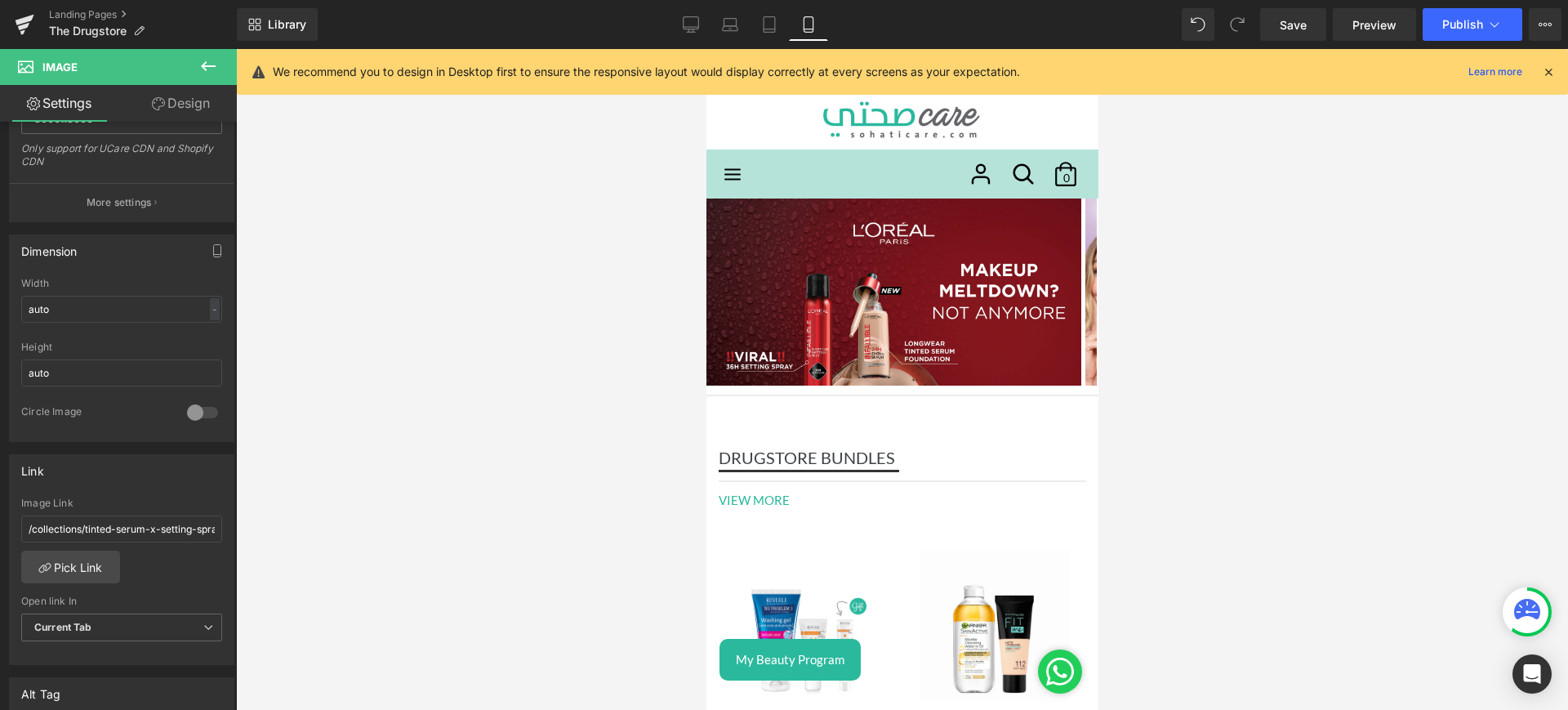
click at [1461, 20] on span "Publish" at bounding box center [1462, 24] width 41 height 13
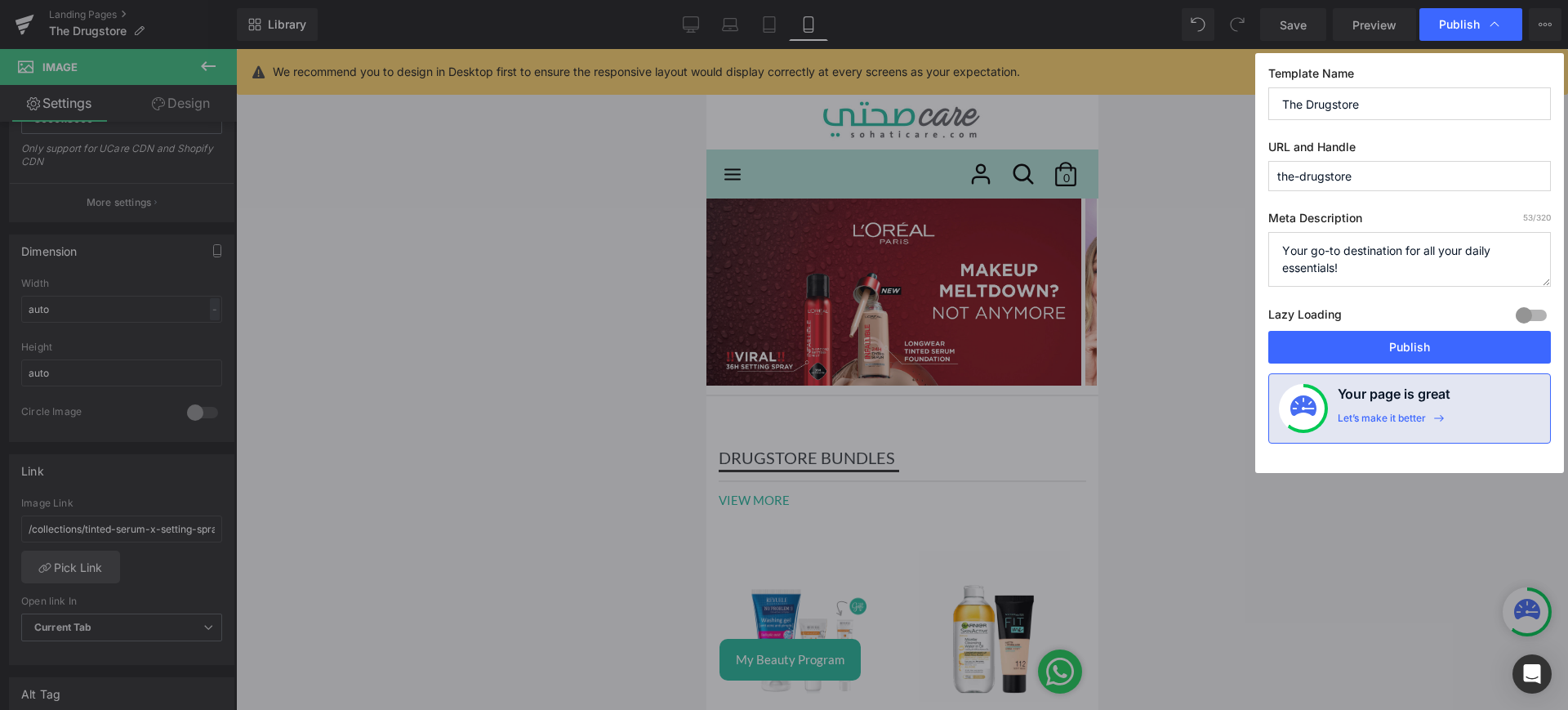
click at [1299, 333] on button "Publish" at bounding box center [1409, 347] width 283 height 32
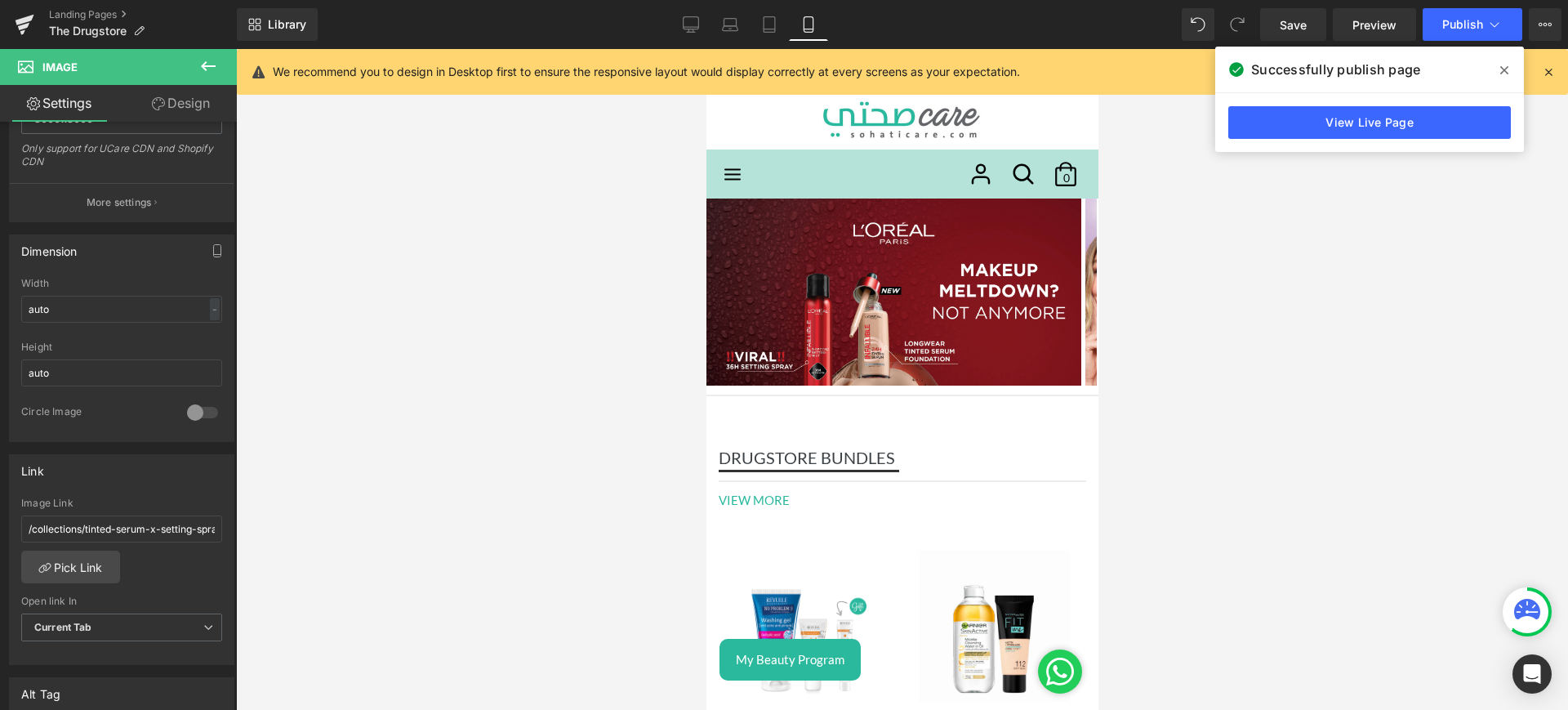
click at [1430, 134] on link "View Live Page" at bounding box center [1369, 121] width 283 height 32
